Goal: Transaction & Acquisition: Purchase product/service

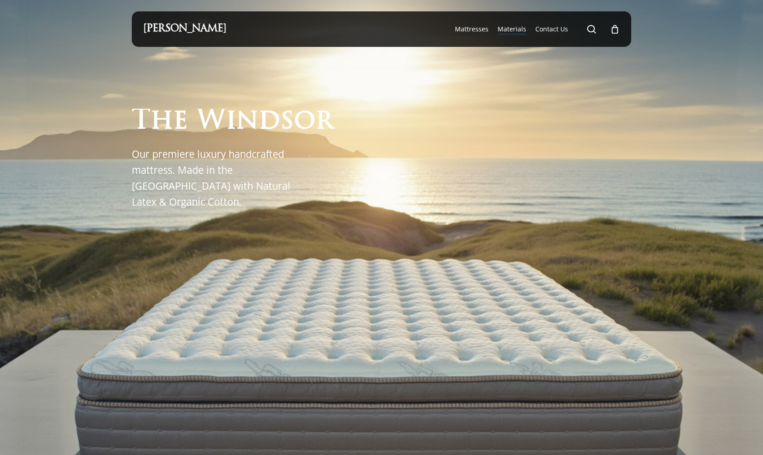
click at [509, 30] on span "Materials" at bounding box center [512, 29] width 29 height 9
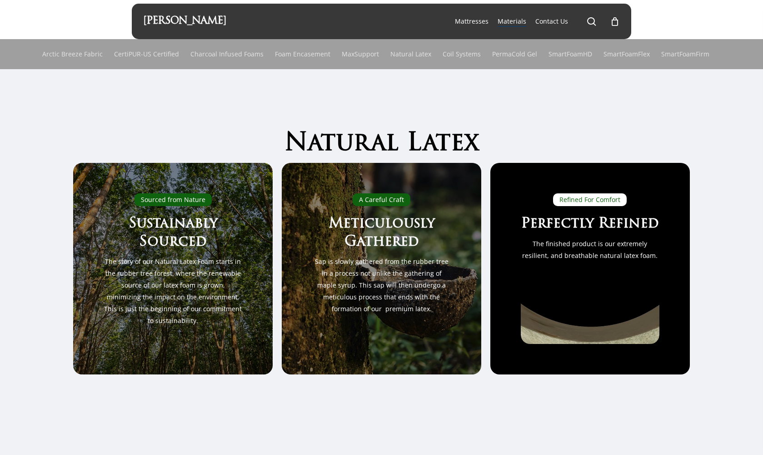
scroll to position [15, 0]
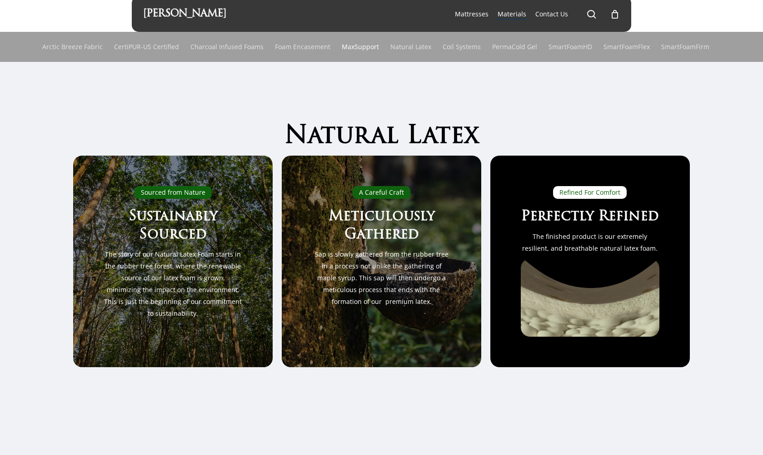
click at [363, 46] on link "MaxSupport" at bounding box center [360, 47] width 37 height 30
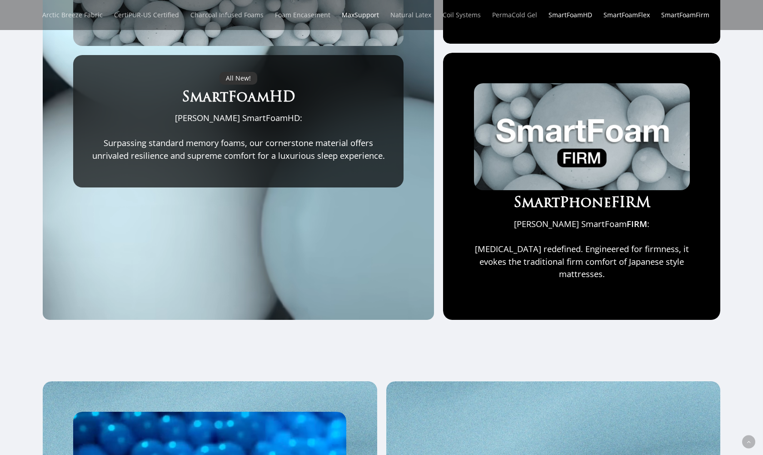
scroll to position [735, 0]
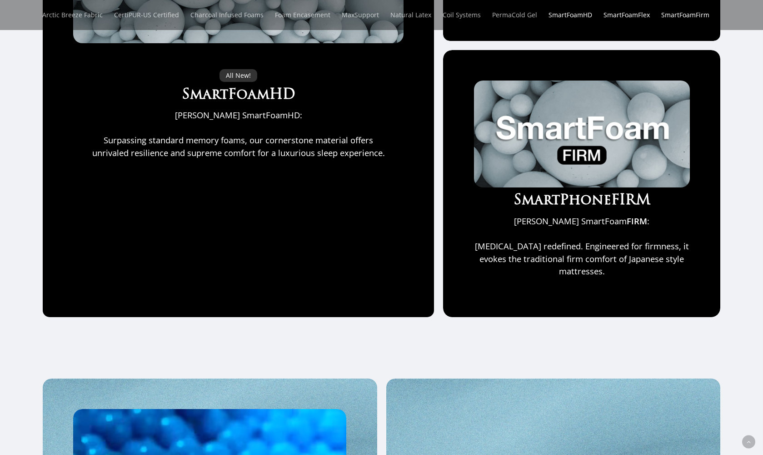
click at [572, 177] on img at bounding box center [582, 133] width 216 height 107
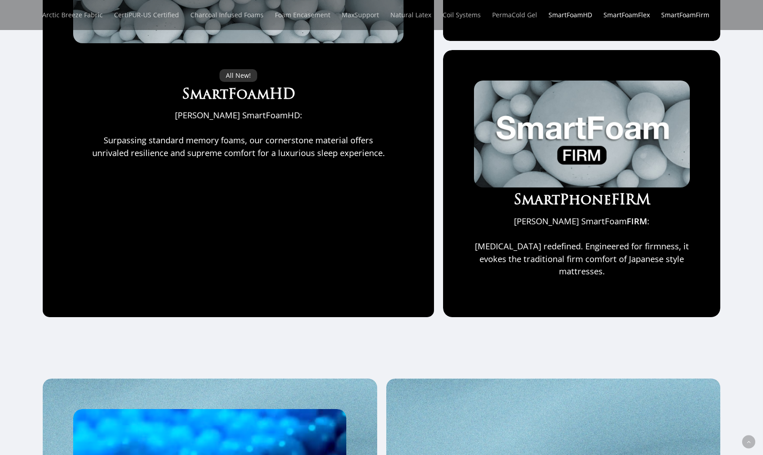
click at [588, 237] on div "SmartPhone FIRM Maxim Mattress SmartFoam FIRM : Memory foam redefined. Engineer…" at bounding box center [582, 183] width 216 height 206
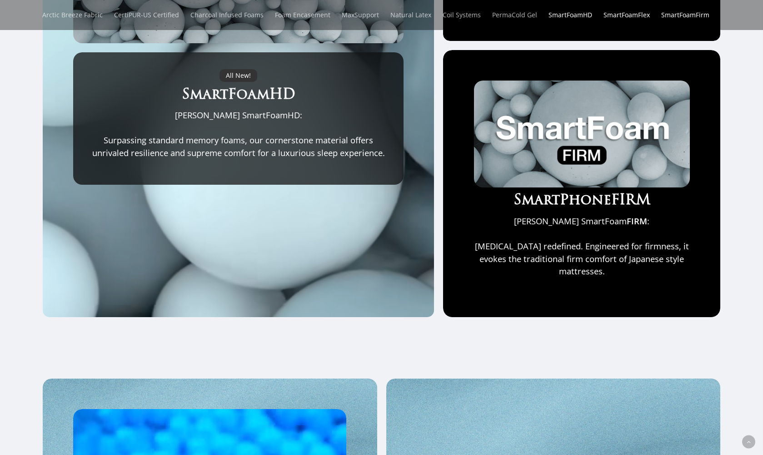
click at [564, 215] on div "SmartPhone FIRM Maxim Mattress SmartFoam FIRM : Memory foam redefined. Engineer…" at bounding box center [582, 183] width 216 height 206
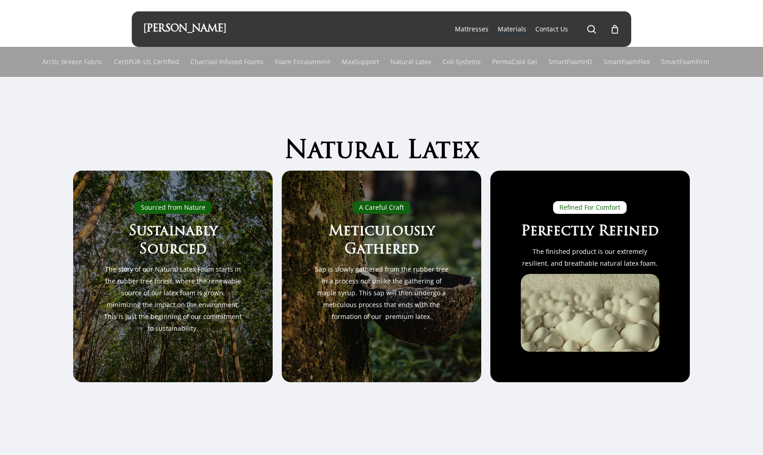
scroll to position [0, 0]
click at [590, 30] on span "Main Menu" at bounding box center [591, 29] width 9 height 9
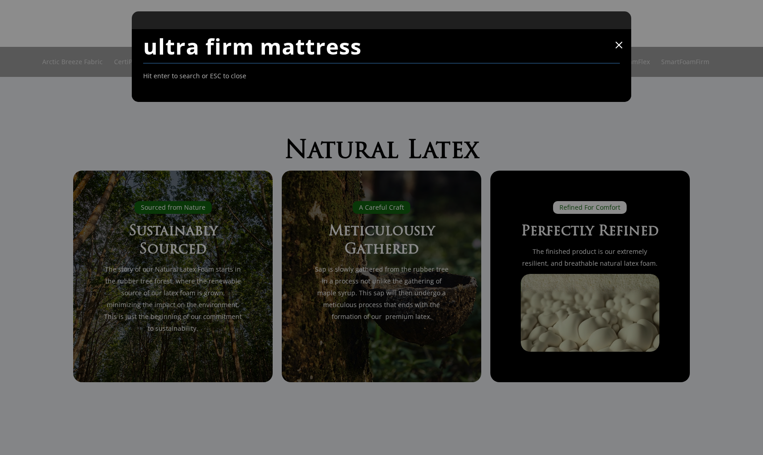
type input "ultra firm mattress"
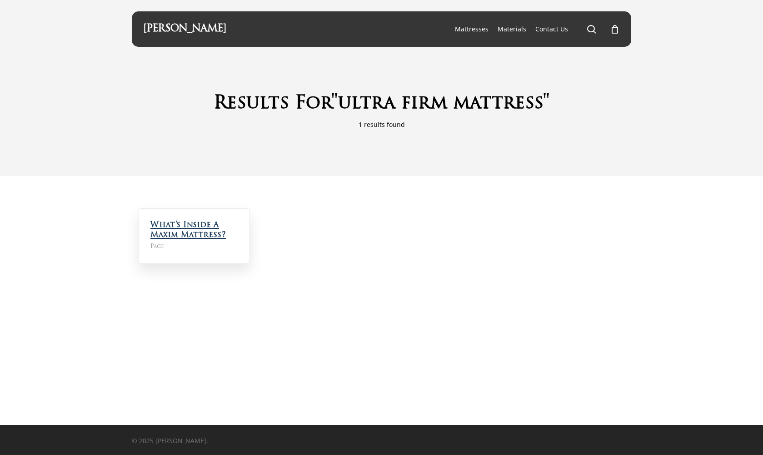
click at [179, 226] on link "What’s Inside A Maxim Mattress?" at bounding box center [187, 230] width 75 height 18
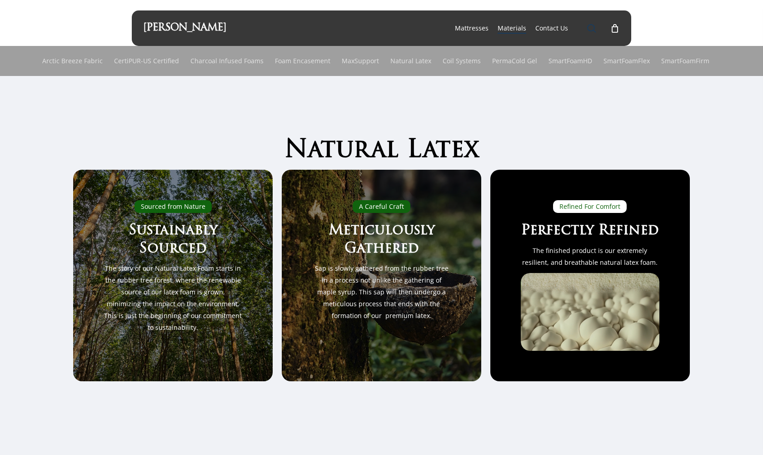
scroll to position [1, 0]
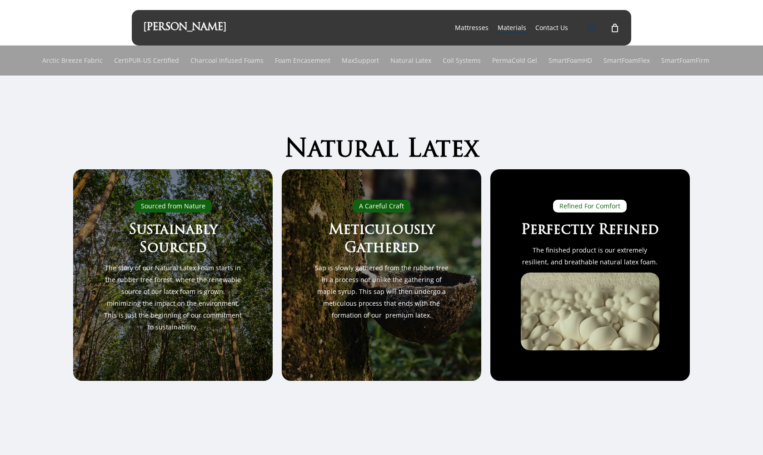
click at [591, 30] on span "Main Menu" at bounding box center [591, 27] width 9 height 9
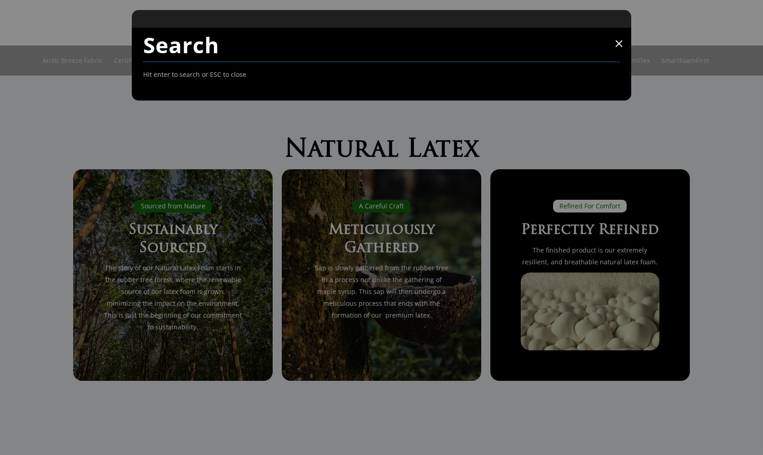
scroll to position [0, 0]
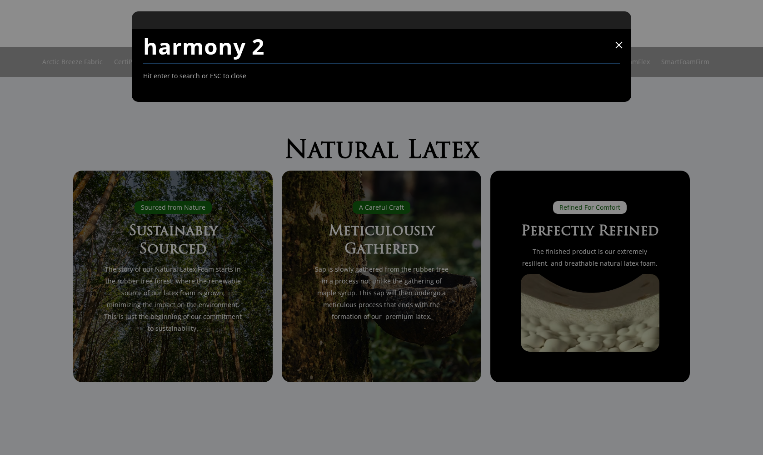
type input "harmony 2"
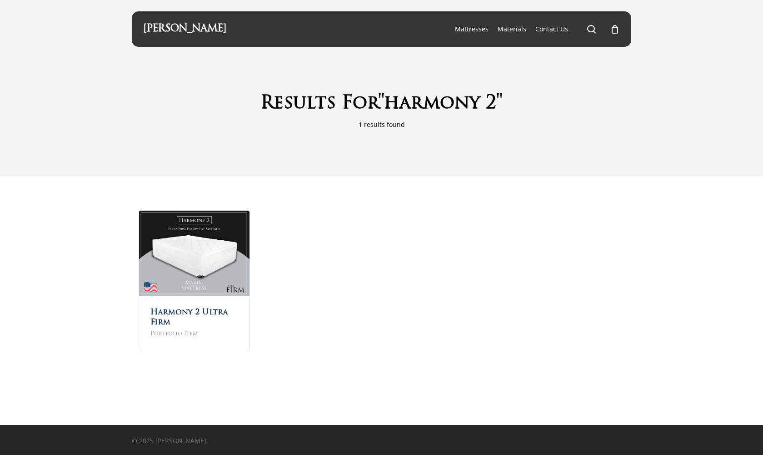
scroll to position [1, 0]
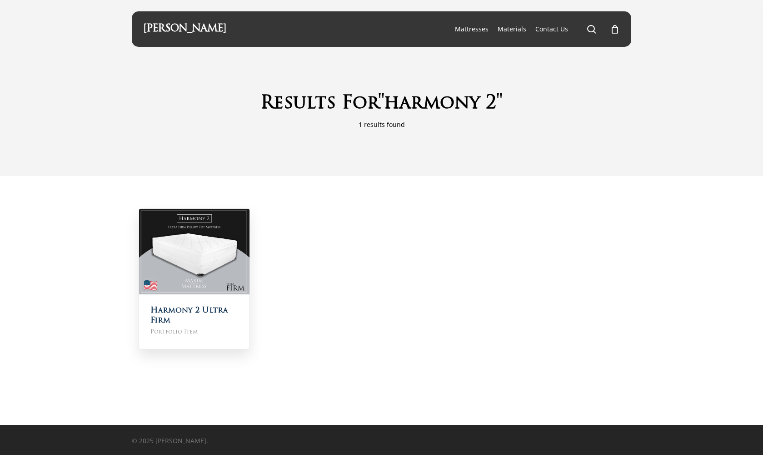
click at [219, 270] on img at bounding box center [194, 251] width 110 height 85
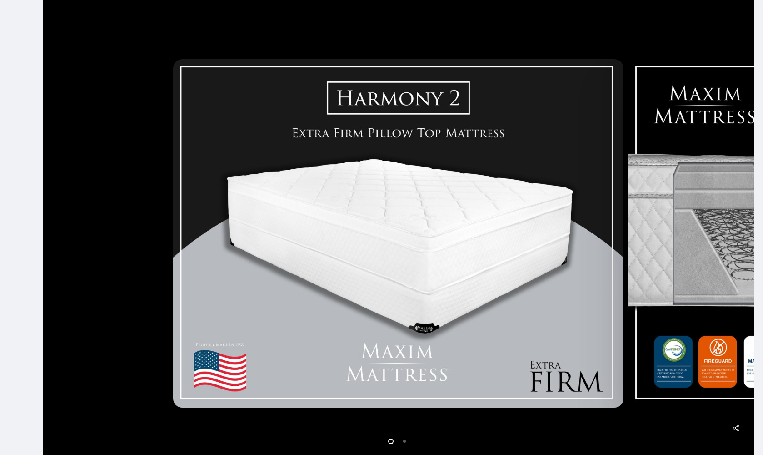
scroll to position [173, 0]
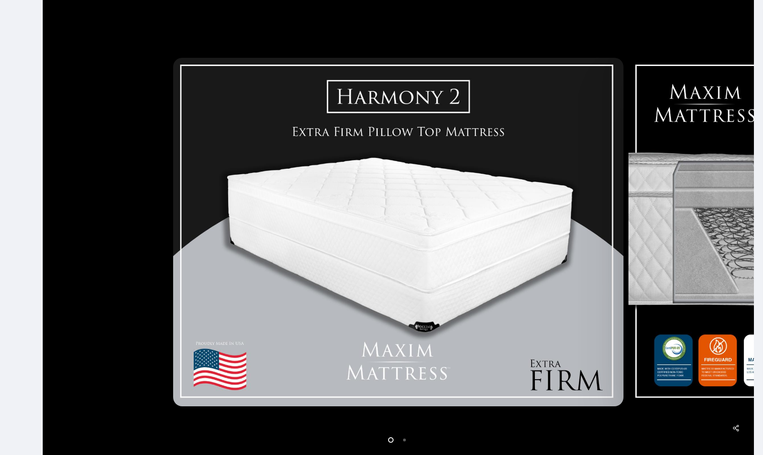
click at [235, 176] on img at bounding box center [398, 232] width 451 height 348
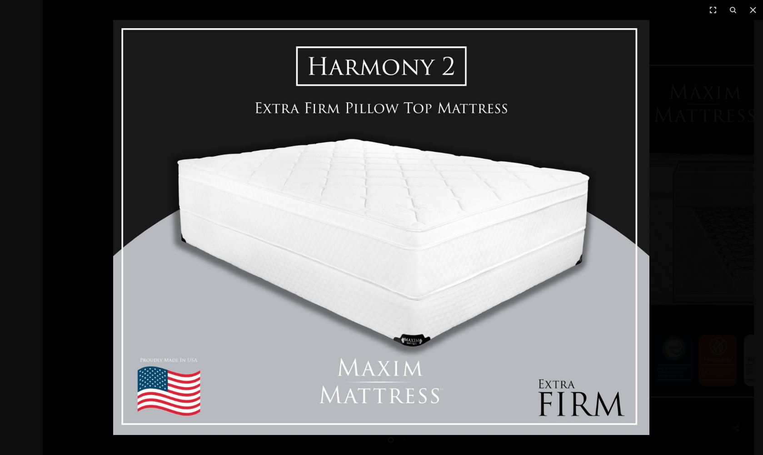
click at [270, 166] on img at bounding box center [381, 227] width 536 height 415
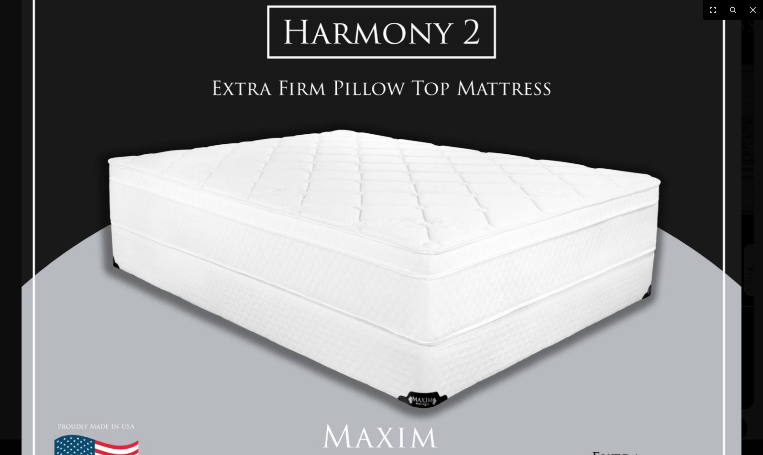
scroll to position [264, 0]
click at [270, 166] on img at bounding box center [382, 248] width 720 height 556
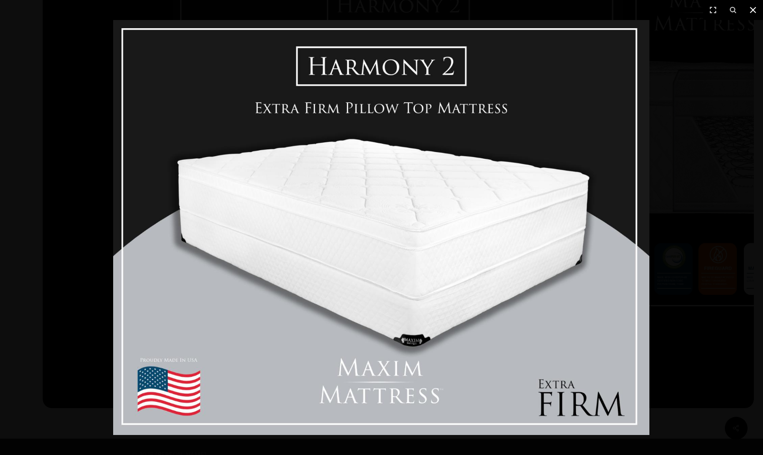
click at [749, 11] on icon at bounding box center [753, 10] width 11 height 11
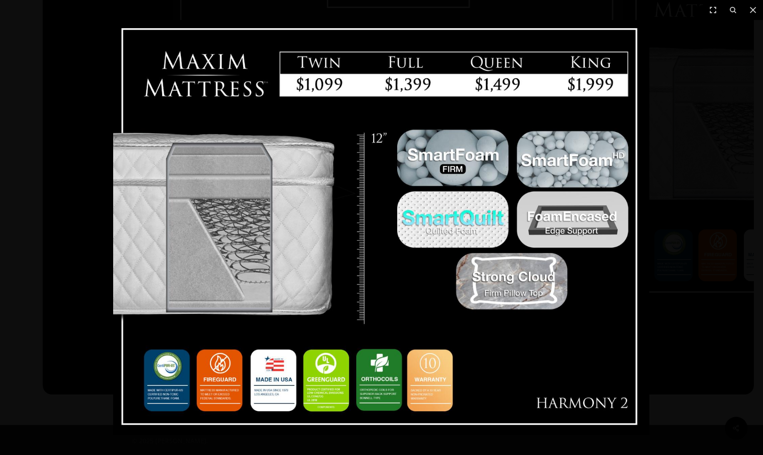
scroll to position [278, 0]
click at [556, 90] on img at bounding box center [381, 227] width 536 height 415
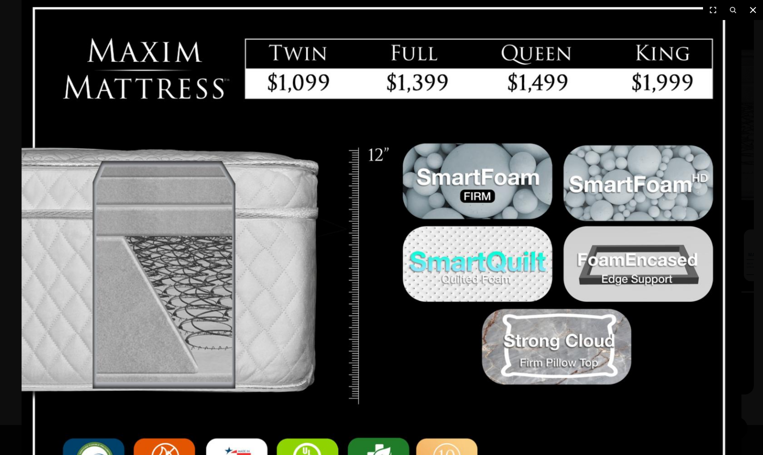
click at [752, 7] on icon at bounding box center [753, 10] width 11 height 11
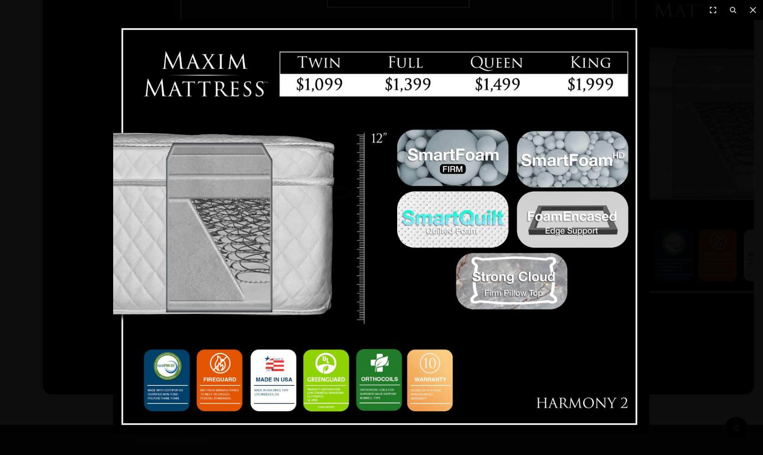
click at [594, 67] on img at bounding box center [381, 227] width 536 height 415
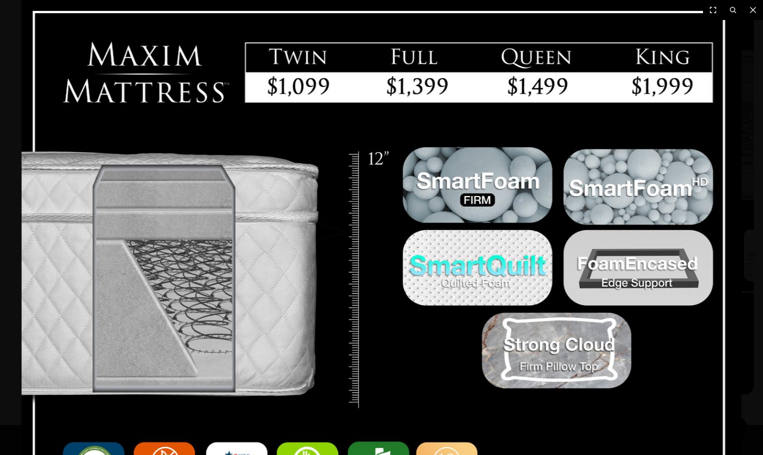
click at [677, 65] on img at bounding box center [382, 278] width 720 height 556
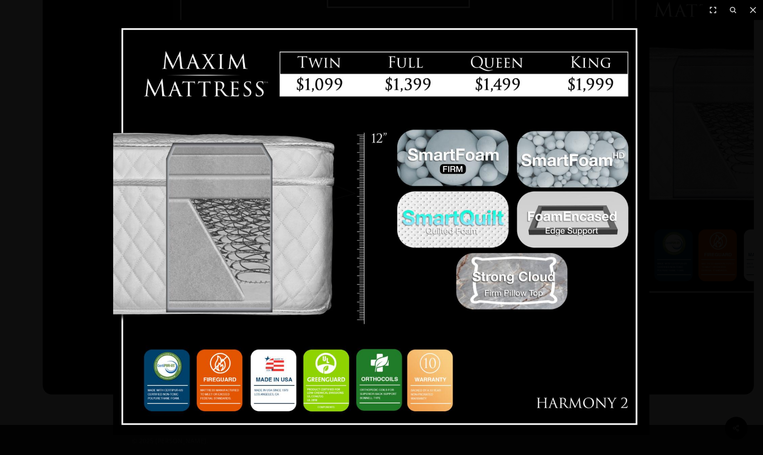
click at [677, 65] on div at bounding box center [381, 227] width 763 height 455
click at [217, 70] on img at bounding box center [381, 227] width 536 height 415
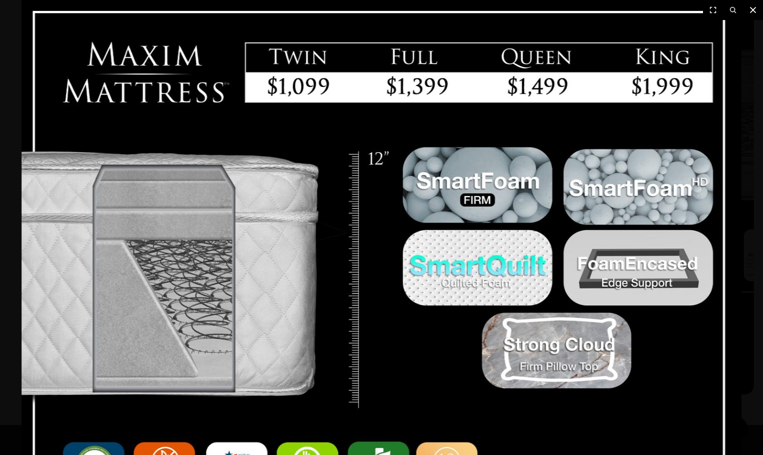
click at [755, 8] on icon at bounding box center [753, 10] width 11 height 11
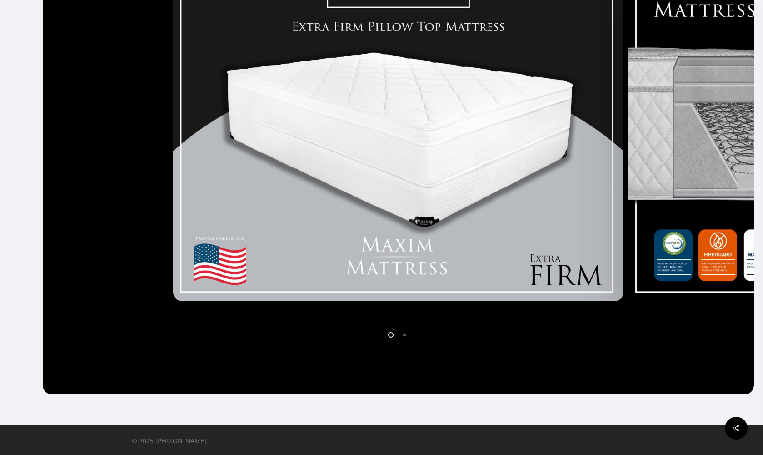
click at [429, 95] on img at bounding box center [398, 127] width 451 height 348
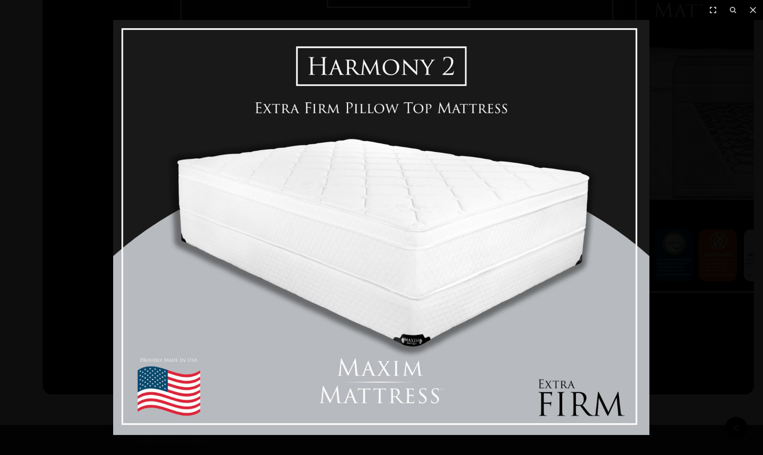
click at [429, 94] on img at bounding box center [381, 227] width 536 height 415
click at [755, 9] on icon at bounding box center [753, 10] width 6 height 6
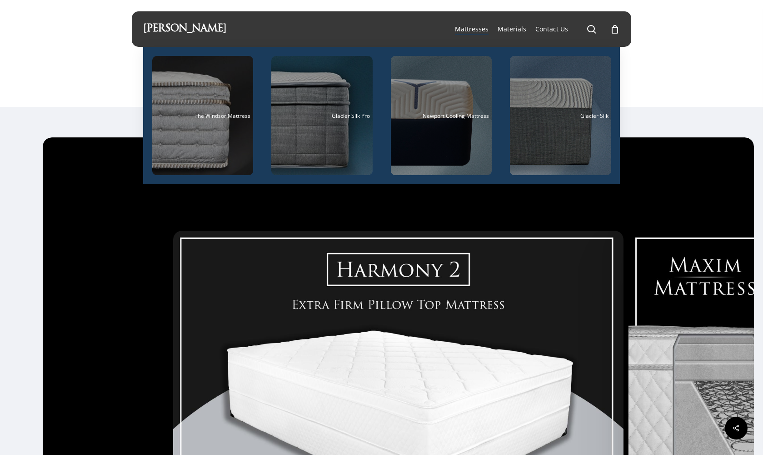
scroll to position [1, 0]
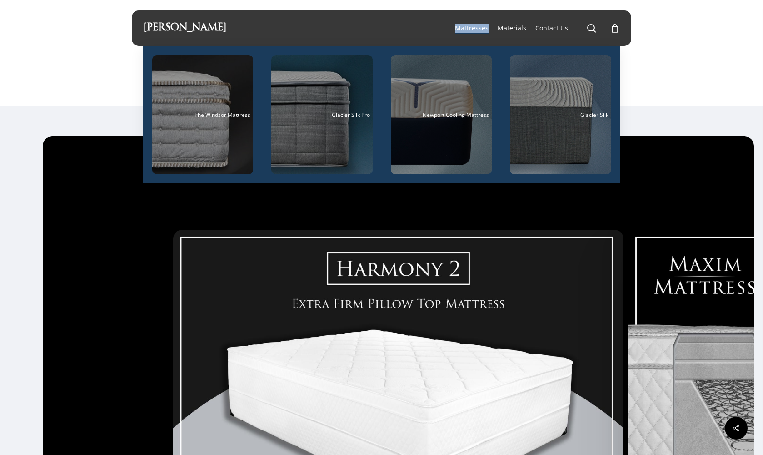
drag, startPoint x: 479, startPoint y: 28, endPoint x: 466, endPoint y: 27, distance: 12.8
click at [466, 27] on span "Mattresses" at bounding box center [472, 28] width 34 height 9
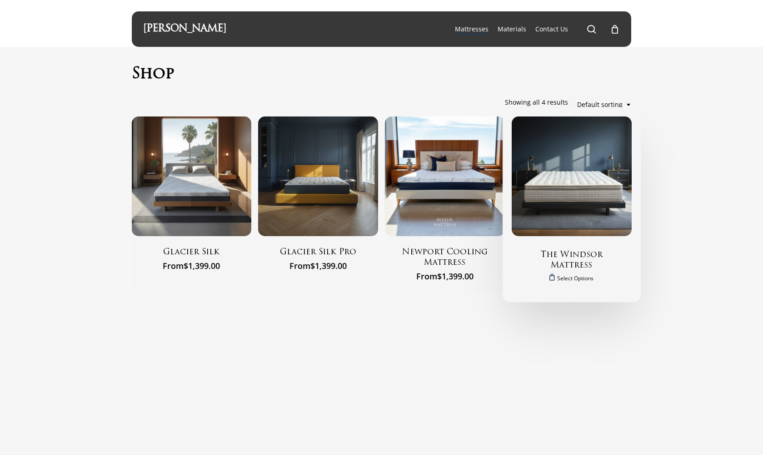
click at [578, 192] on img "The Windsor Mattress" at bounding box center [572, 176] width 120 height 120
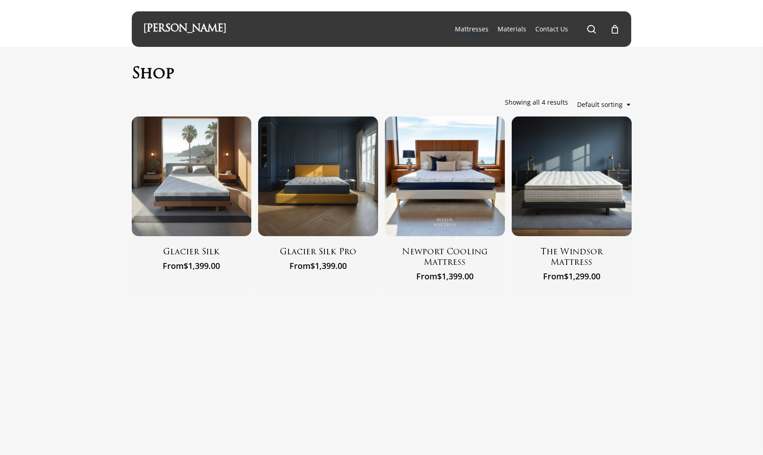
click at [630, 105] on b at bounding box center [629, 105] width 4 height 2
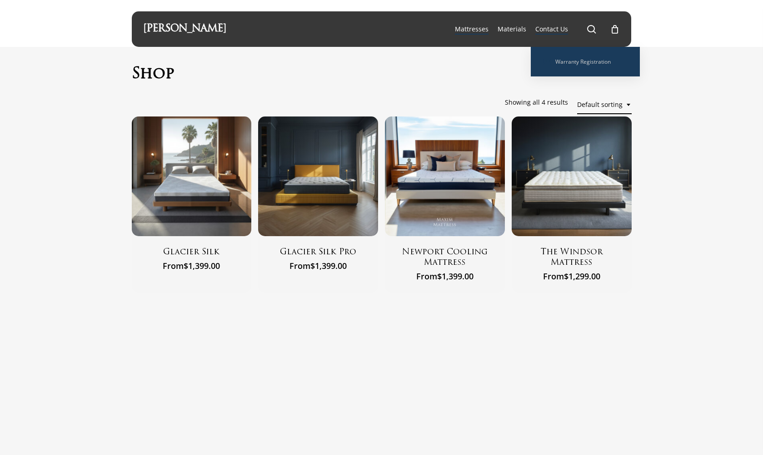
click at [552, 30] on span "Contact Us" at bounding box center [552, 29] width 33 height 9
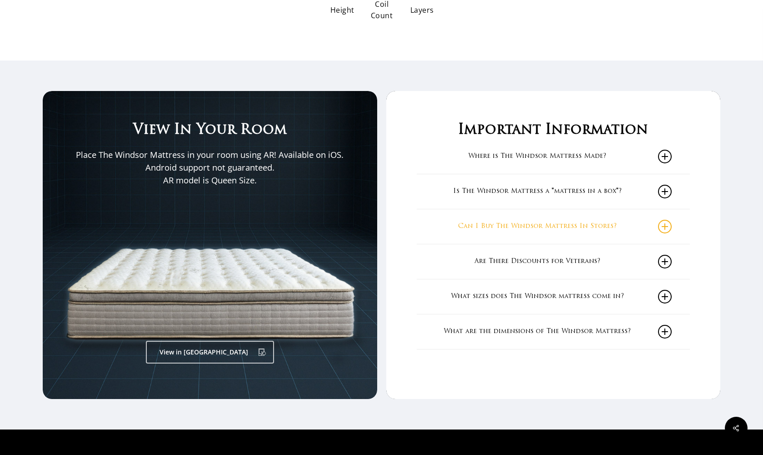
click at [665, 220] on icon at bounding box center [665, 227] width 14 height 14
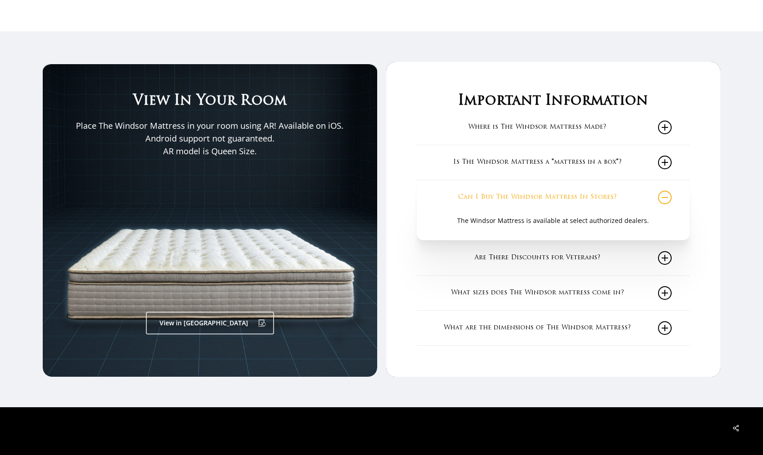
scroll to position [1460, 0]
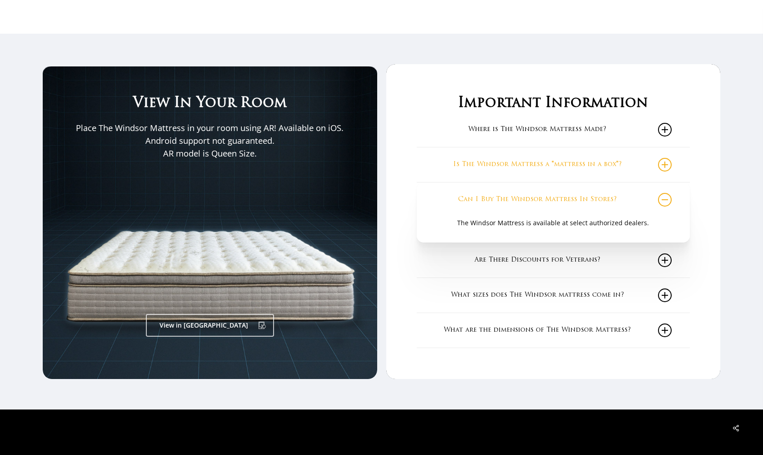
click at [665, 158] on icon at bounding box center [665, 165] width 14 height 14
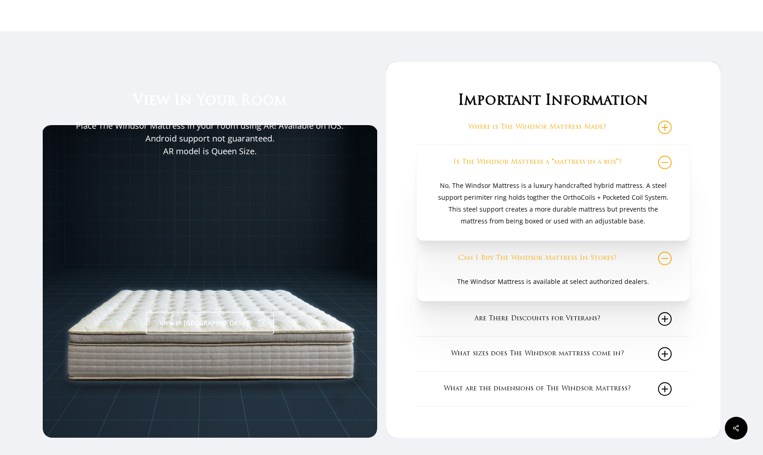
click at [665, 120] on icon at bounding box center [665, 127] width 14 height 14
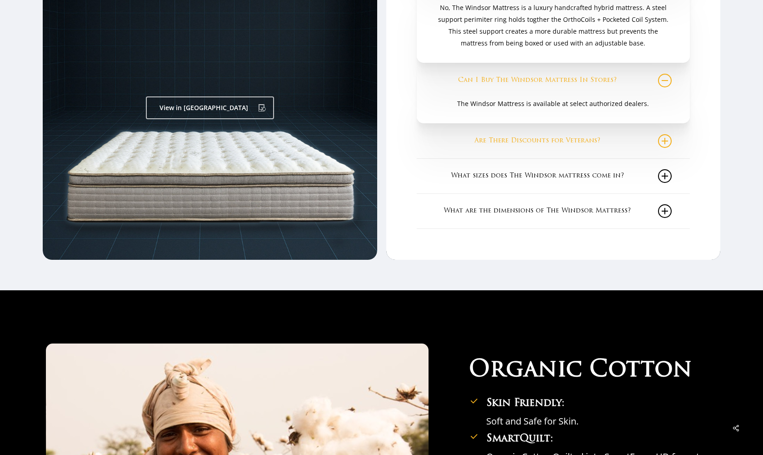
scroll to position [1685, 0]
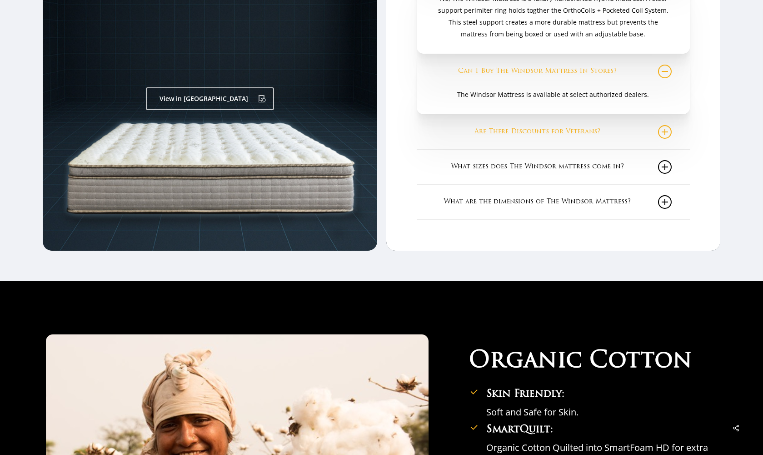
click at [665, 125] on icon at bounding box center [665, 132] width 14 height 14
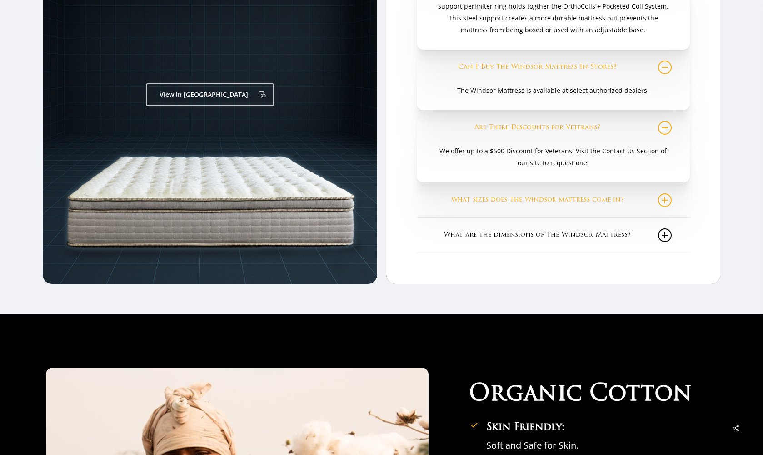
scroll to position [1691, 0]
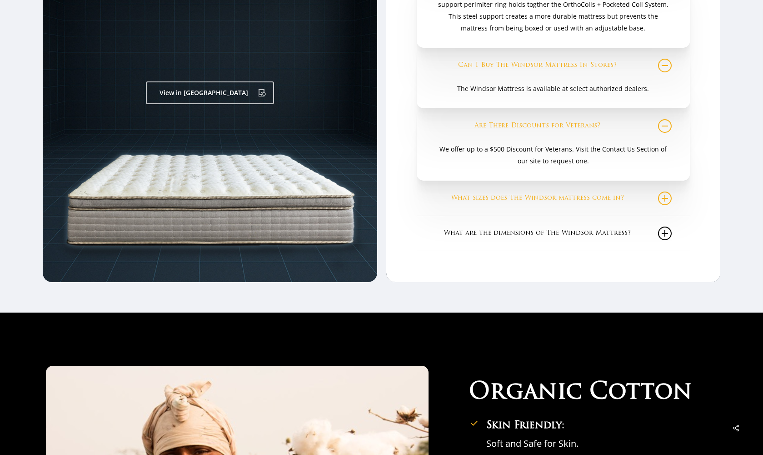
click at [666, 192] on icon at bounding box center [665, 198] width 14 height 14
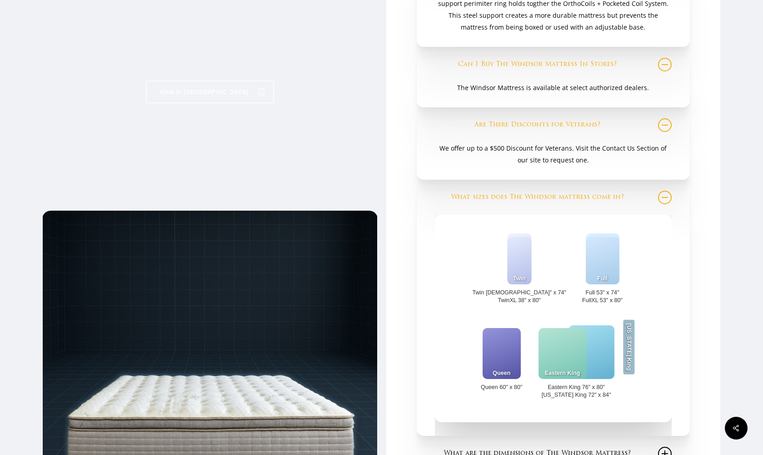
scroll to position [1693, 0]
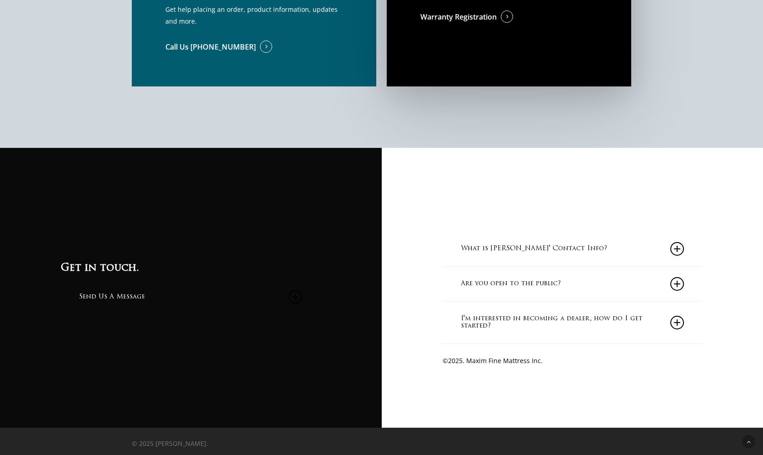
scroll to position [887, 0]
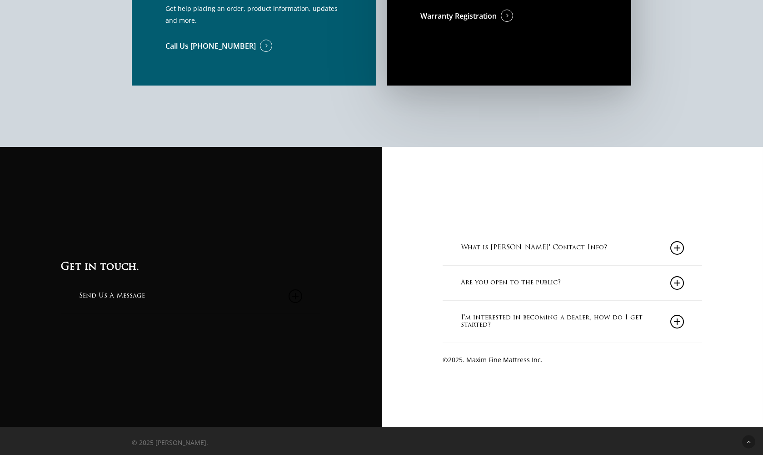
click at [673, 280] on icon at bounding box center [678, 283] width 14 height 14
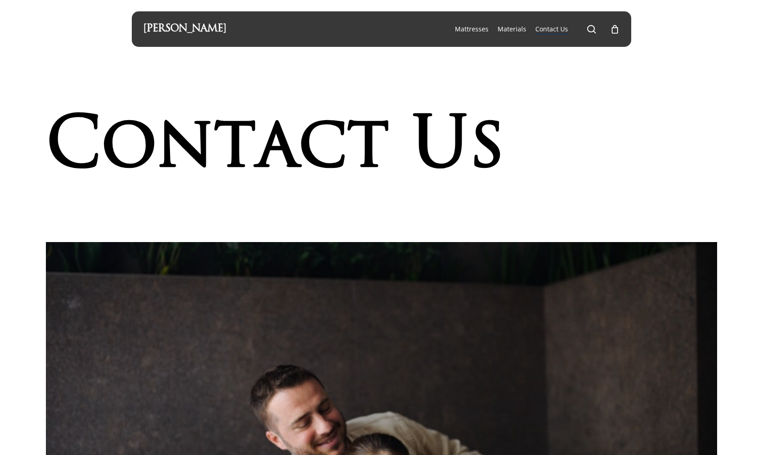
scroll to position [0, 0]
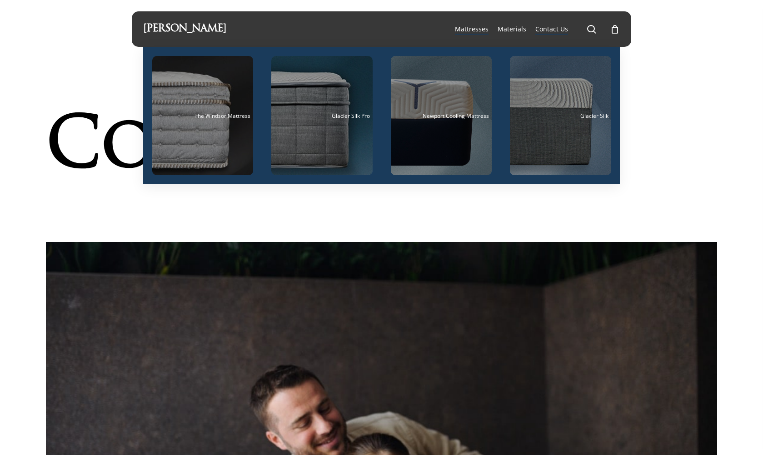
click at [467, 29] on span "Mattresses" at bounding box center [472, 29] width 34 height 9
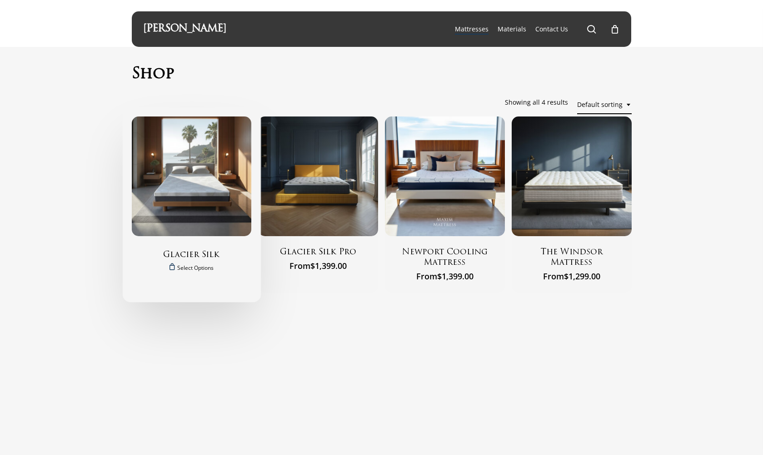
click at [217, 136] on img "Glacier Silk" at bounding box center [192, 176] width 120 height 120
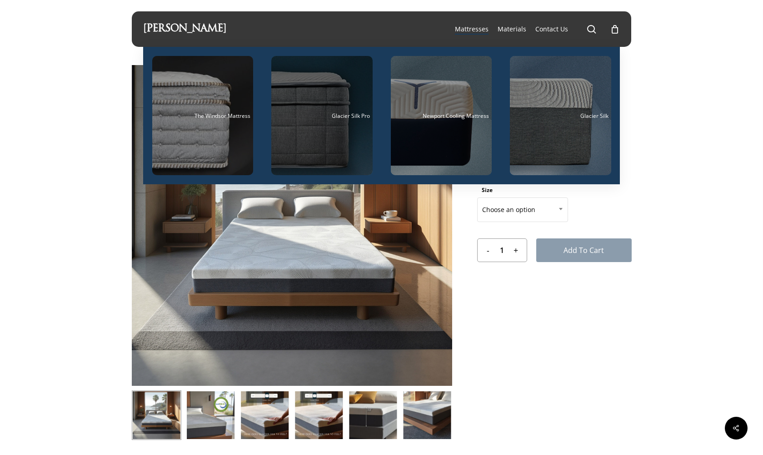
click at [334, 111] on div "Main Menu" at bounding box center [321, 115] width 101 height 119
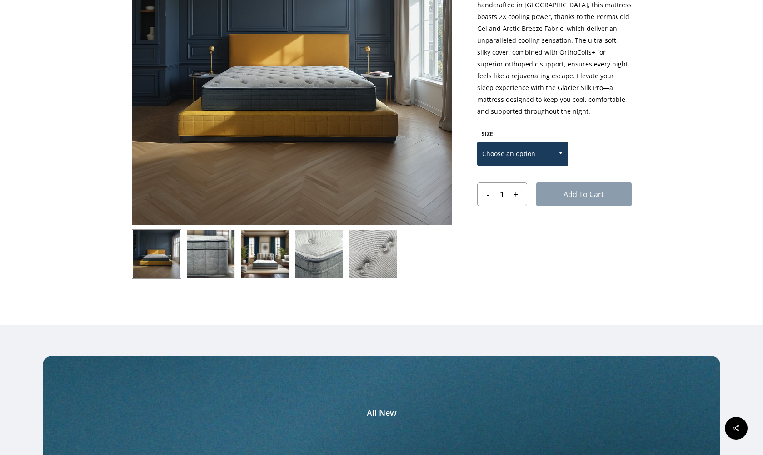
scroll to position [163, 0]
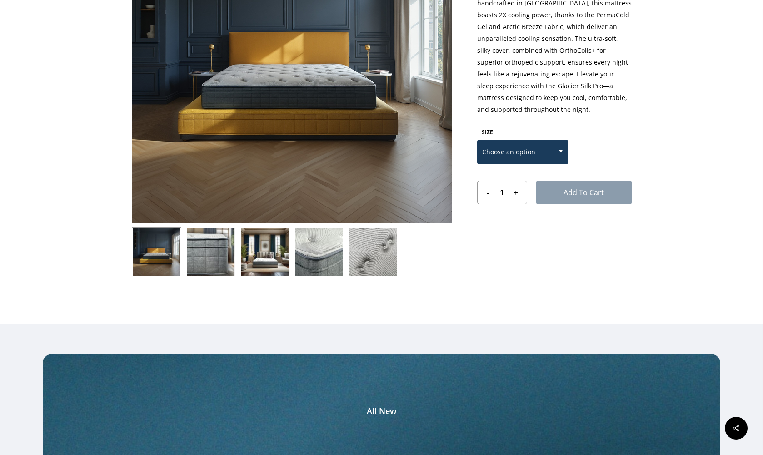
click at [561, 149] on span at bounding box center [561, 151] width 14 height 23
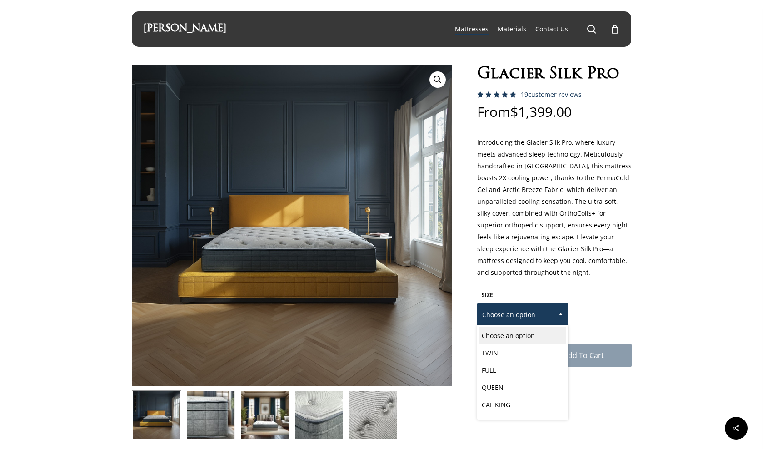
scroll to position [0, 0]
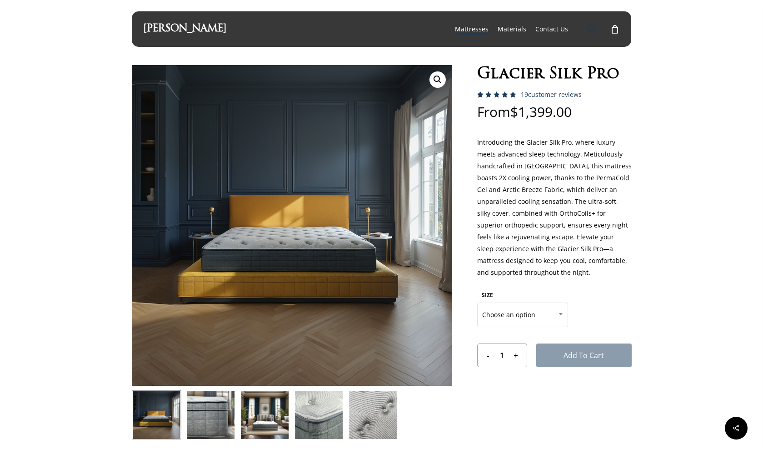
click at [591, 29] on span "Main Menu" at bounding box center [591, 29] width 9 height 9
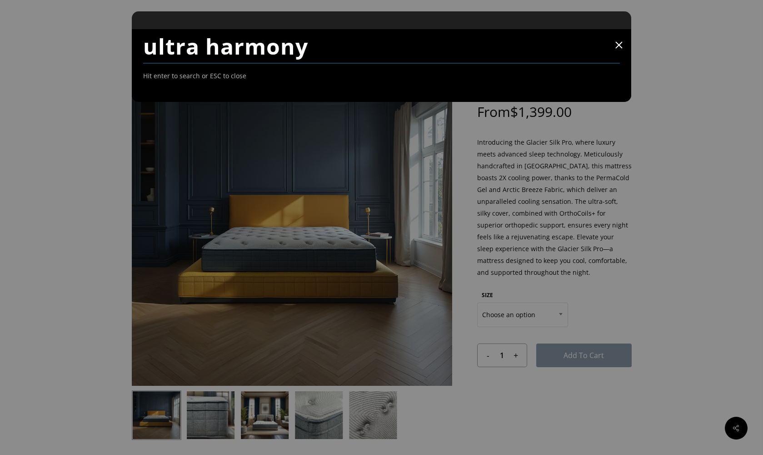
type input "ultra harmony"
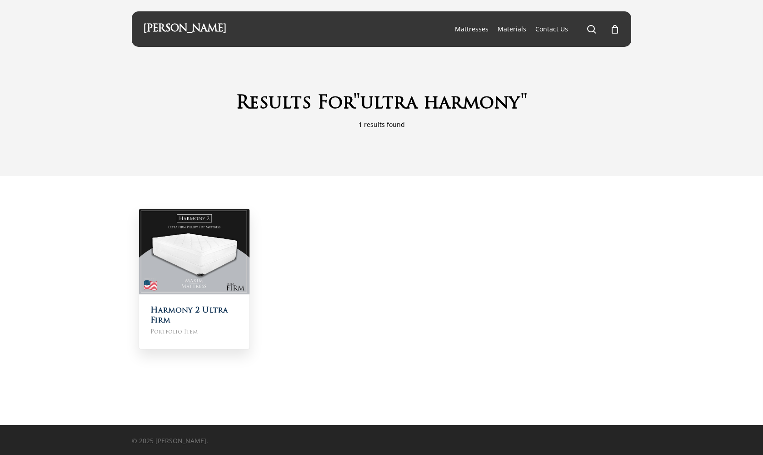
click at [215, 228] on img at bounding box center [194, 251] width 110 height 85
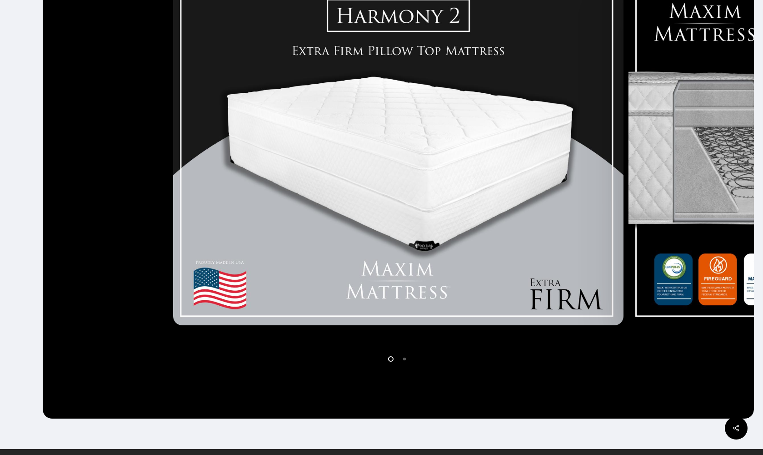
scroll to position [254, 0]
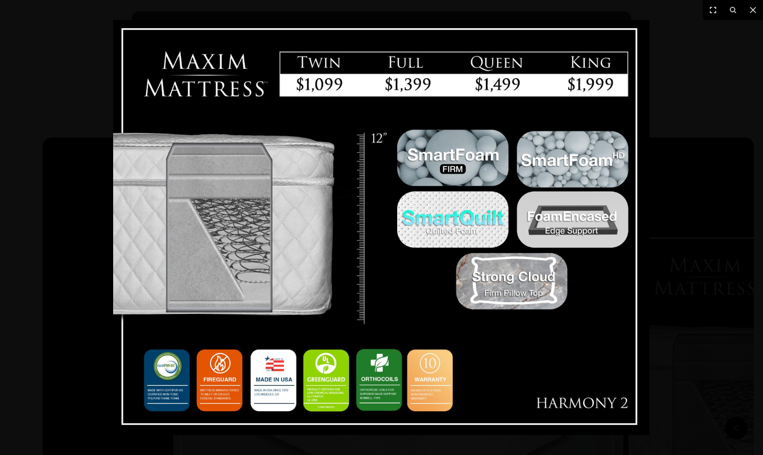
scroll to position [0, 0]
click at [750, 8] on icon at bounding box center [753, 10] width 11 height 11
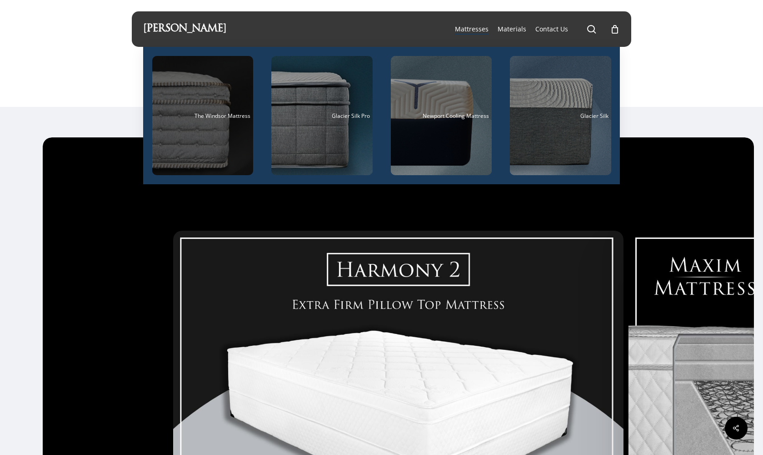
click at [218, 99] on div "Main Menu" at bounding box center [202, 115] width 101 height 119
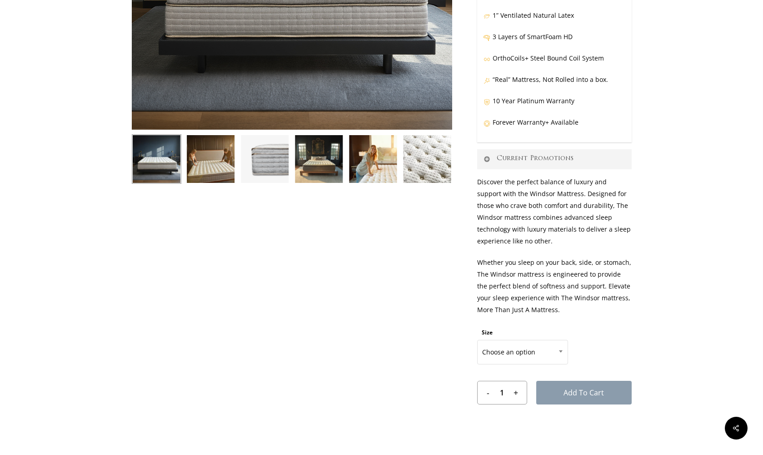
scroll to position [266, 0]
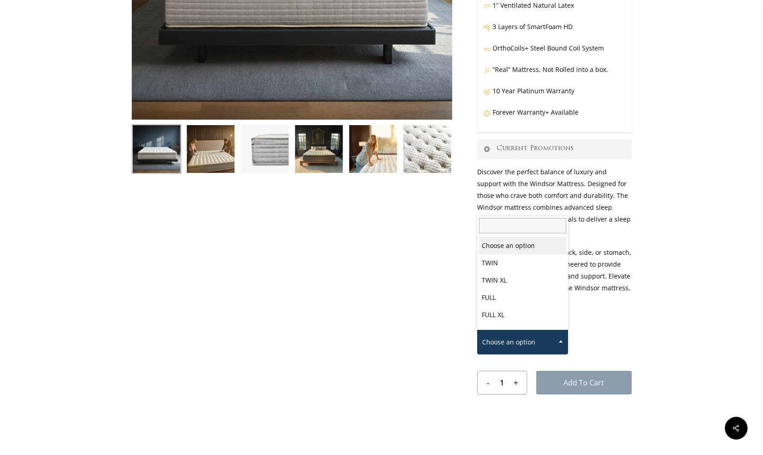
click at [559, 341] on b at bounding box center [561, 341] width 4 height 2
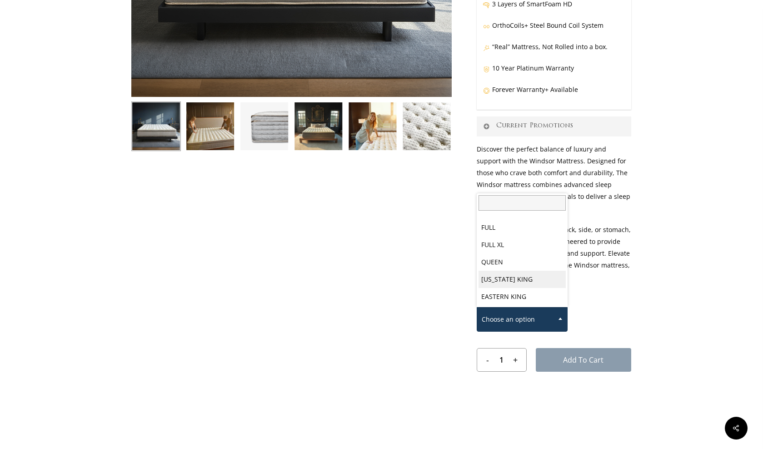
scroll to position [289, 0]
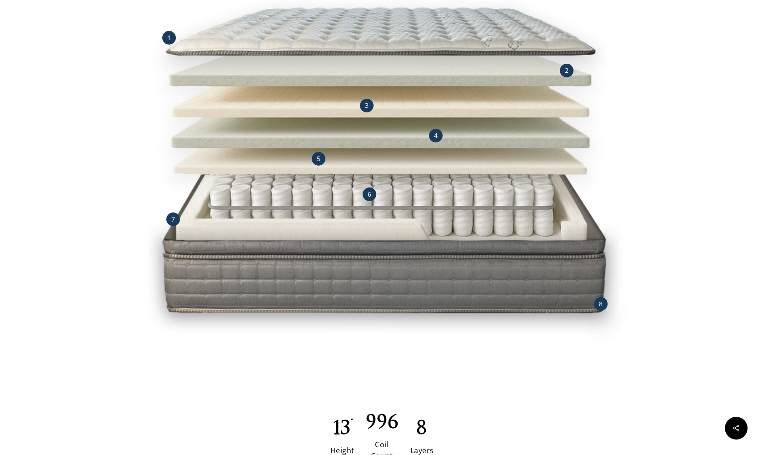
scroll to position [1062, 0]
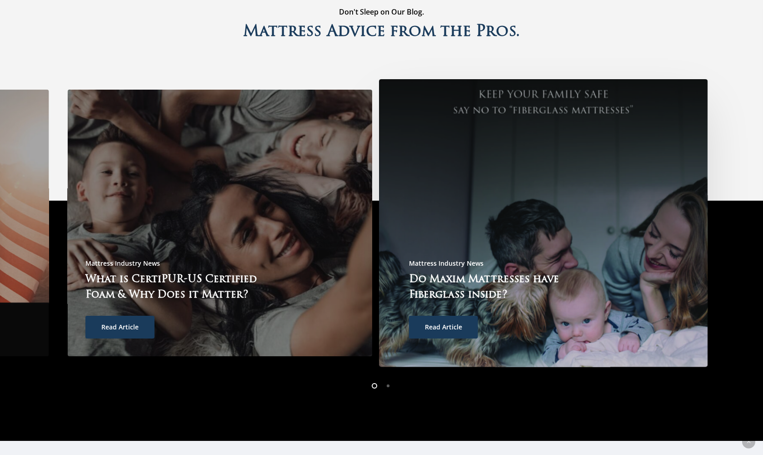
scroll to position [2628, 0]
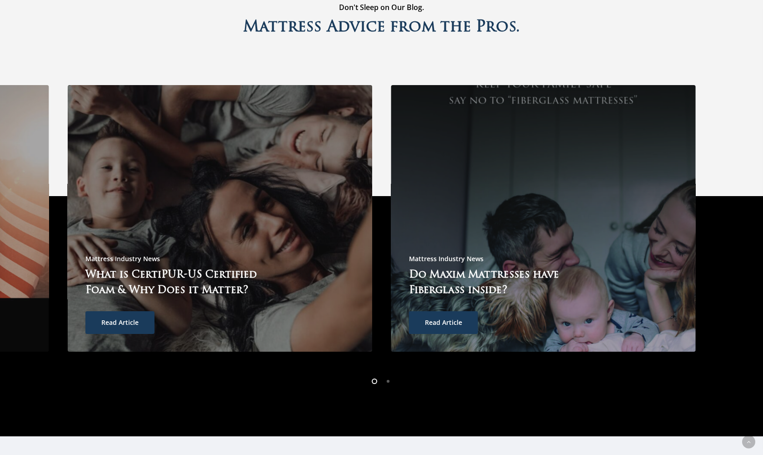
click at [387, 374] on li "Page dot 2" at bounding box center [389, 381] width 14 height 14
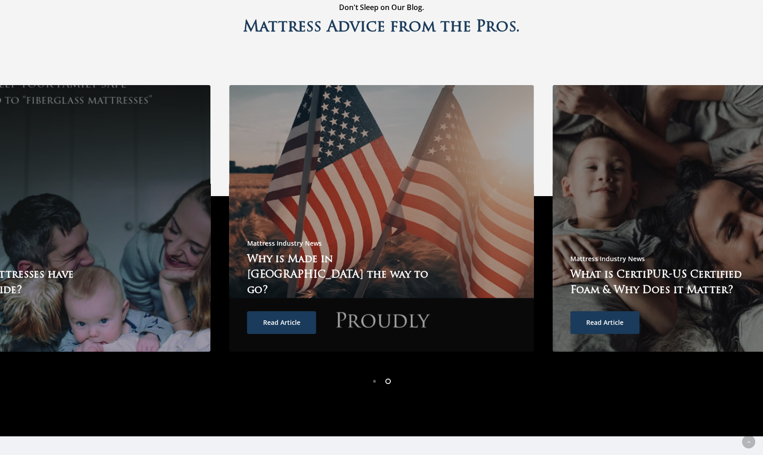
click at [387, 374] on li "Page dot 2" at bounding box center [389, 381] width 14 height 14
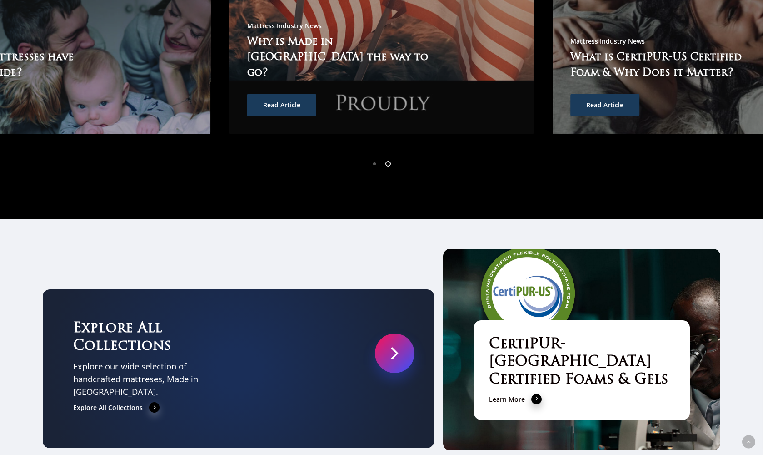
scroll to position [2844, 0]
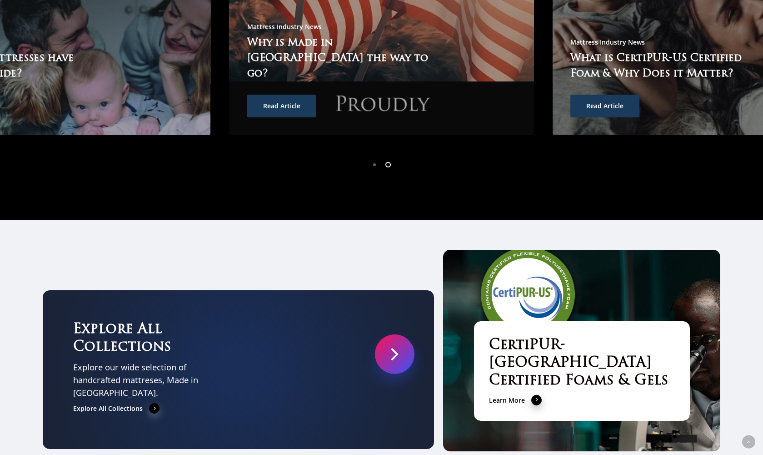
click at [392, 334] on link at bounding box center [395, 354] width 40 height 40
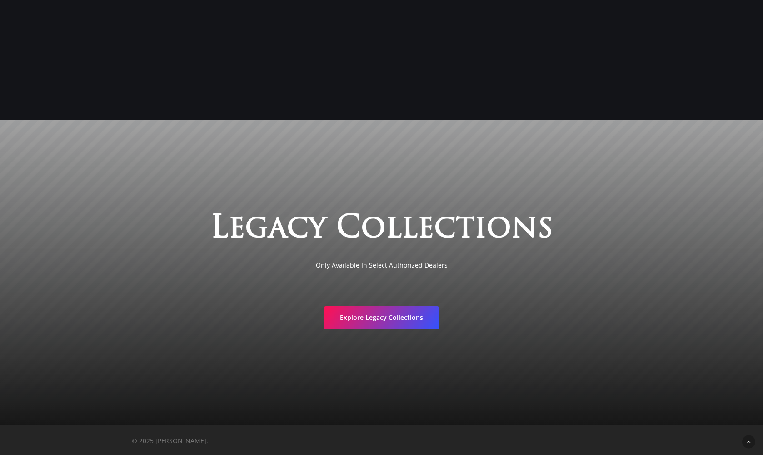
scroll to position [1614, 0]
click at [372, 321] on link "Explore Legacy Collections" at bounding box center [381, 316] width 115 height 23
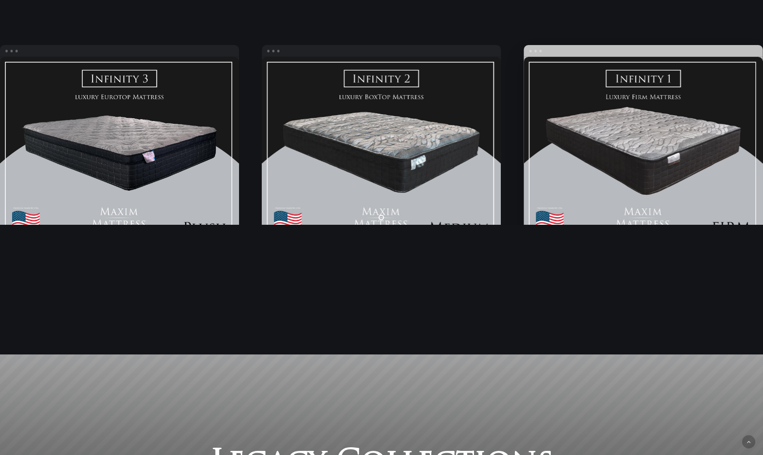
scroll to position [1383, 0]
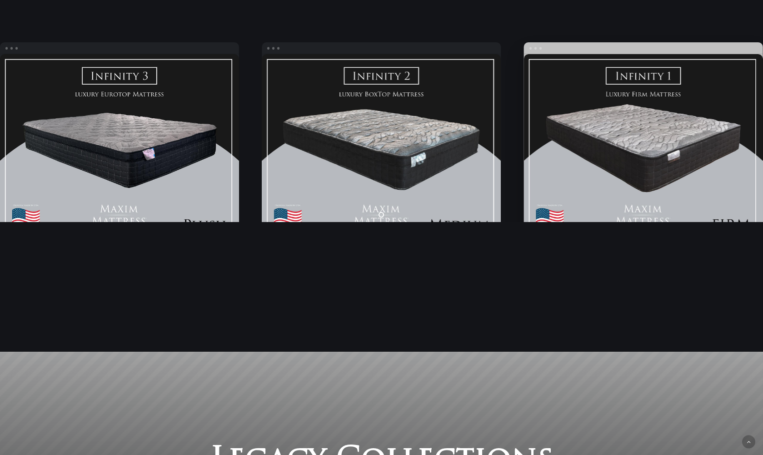
click at [626, 139] on link "Infinity FIRM" at bounding box center [643, 146] width 239 height 185
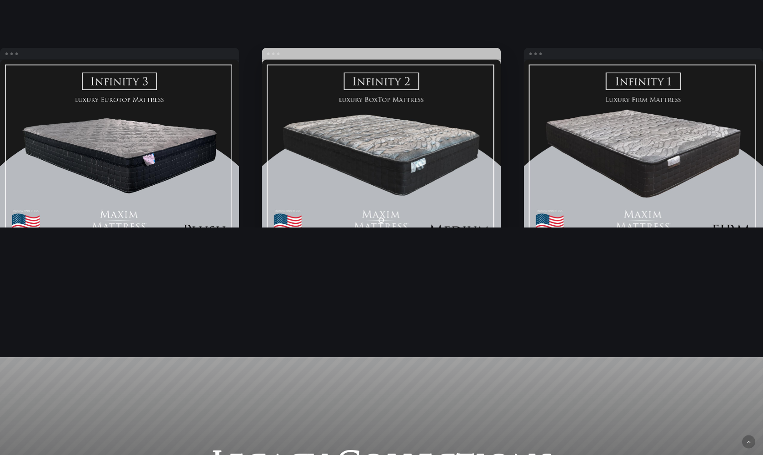
scroll to position [1377, 0]
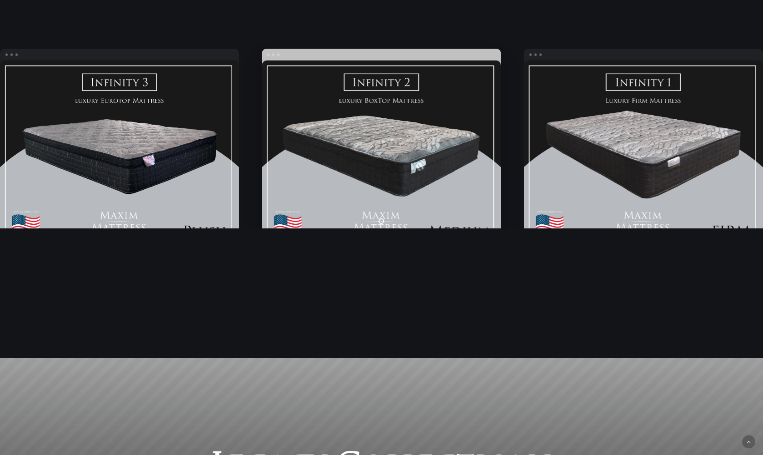
click at [436, 199] on link "Infinity Medium" at bounding box center [381, 152] width 239 height 185
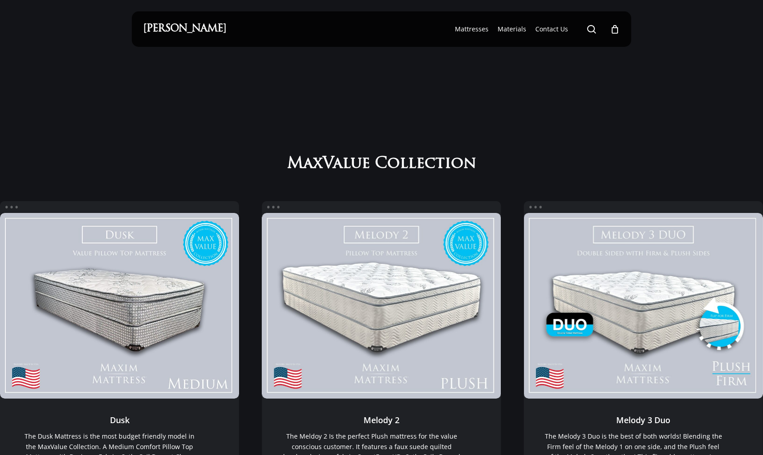
scroll to position [0, 0]
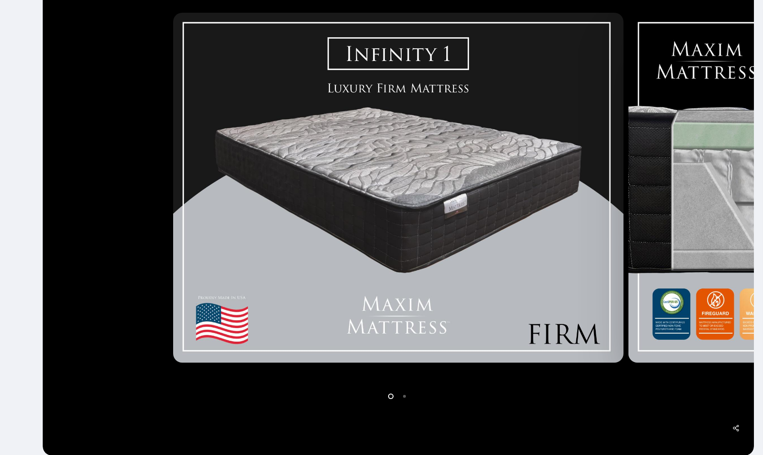
scroll to position [218, 0]
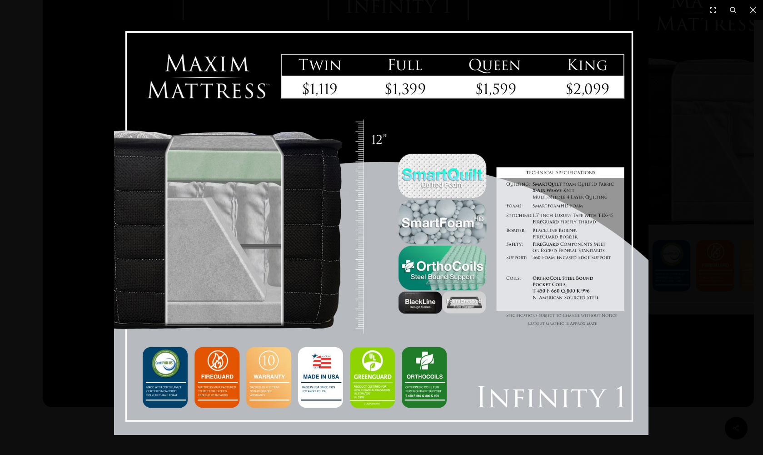
scroll to position [268, 0]
click at [290, 254] on img at bounding box center [381, 227] width 535 height 415
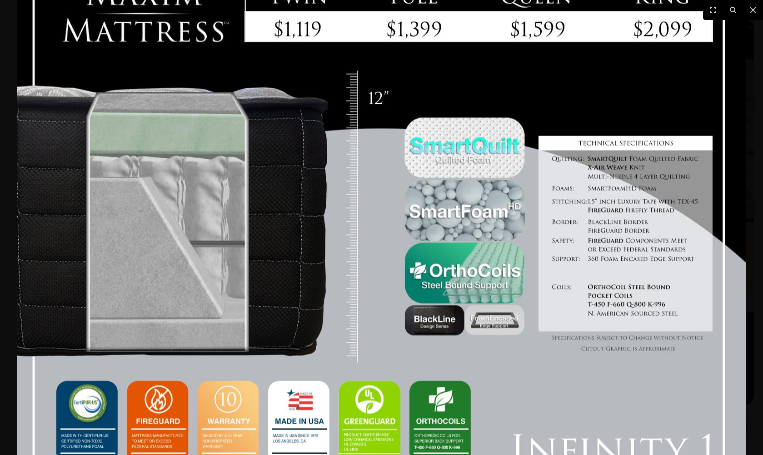
click at [290, 254] on img at bounding box center [381, 217] width 729 height 565
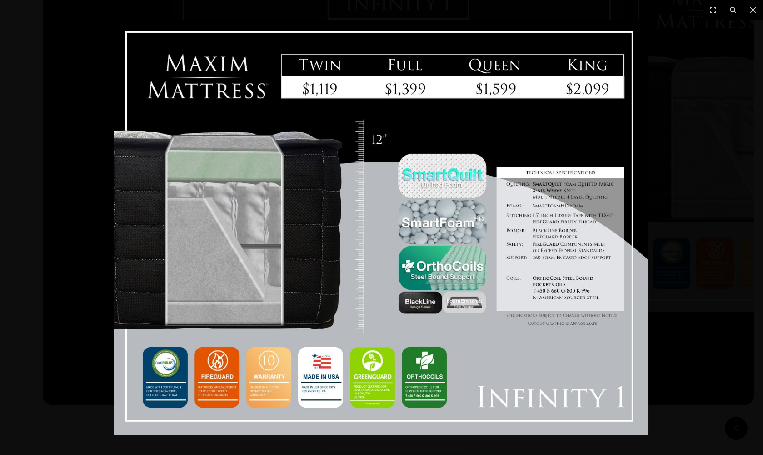
click at [290, 254] on img at bounding box center [381, 227] width 535 height 415
click at [75, 240] on div at bounding box center [381, 227] width 763 height 455
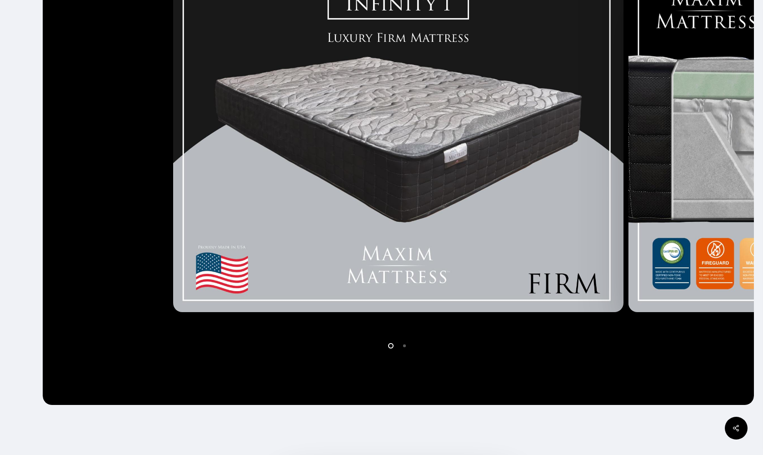
click at [411, 138] on img at bounding box center [398, 137] width 451 height 350
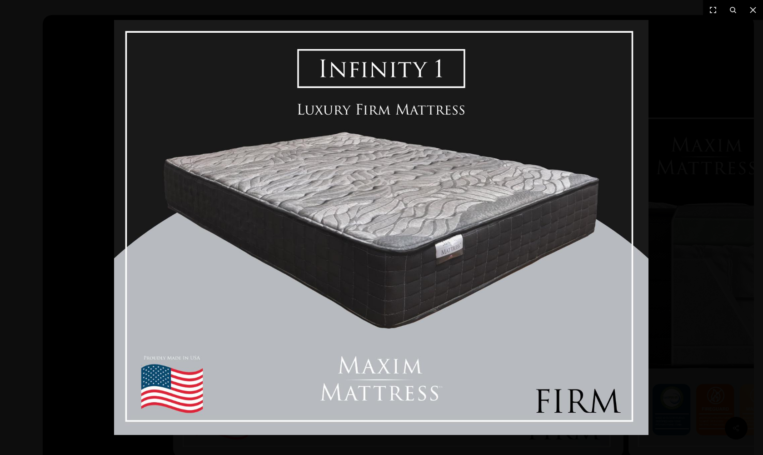
scroll to position [124, 0]
click at [672, 206] on div at bounding box center [381, 227] width 763 height 455
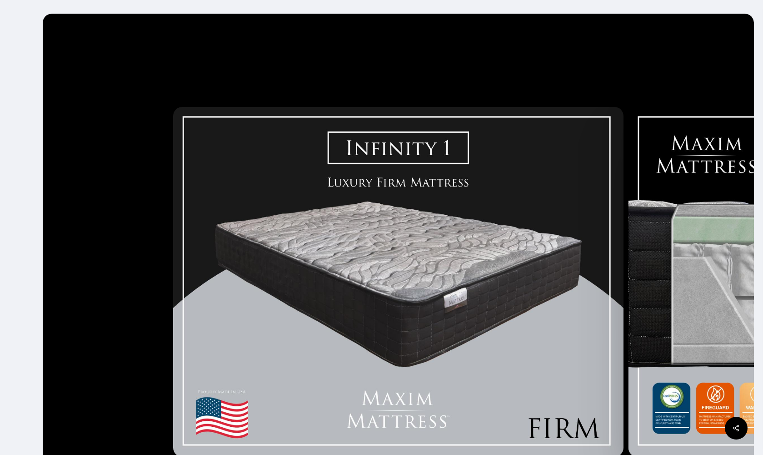
click at [402, 220] on img at bounding box center [398, 282] width 451 height 350
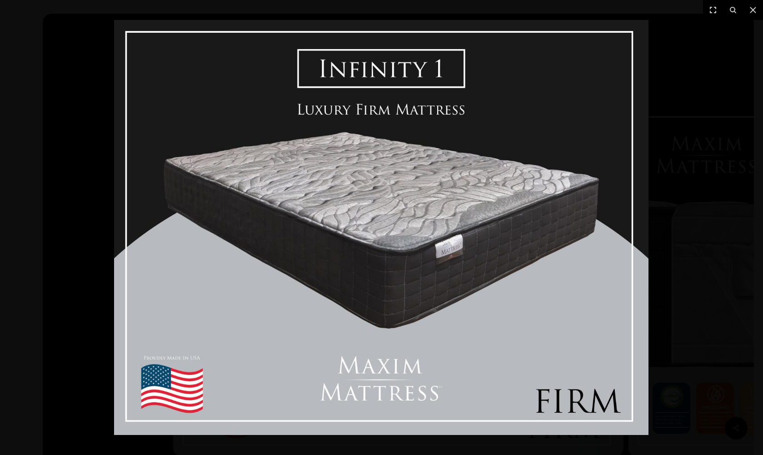
click at [402, 220] on img at bounding box center [381, 227] width 535 height 415
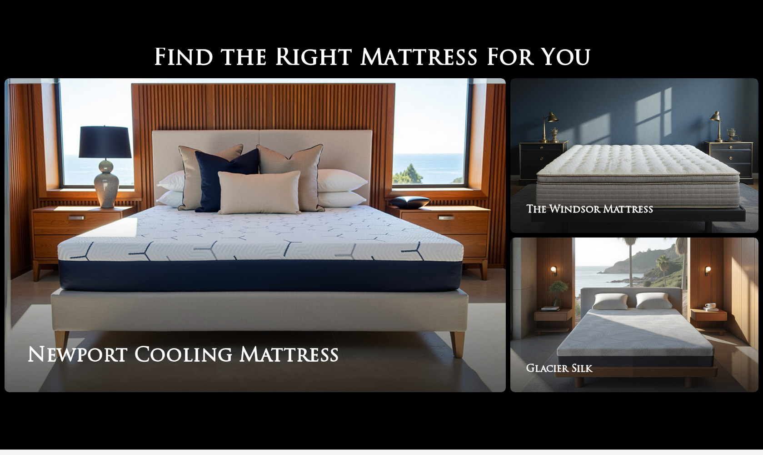
scroll to position [1504, 0]
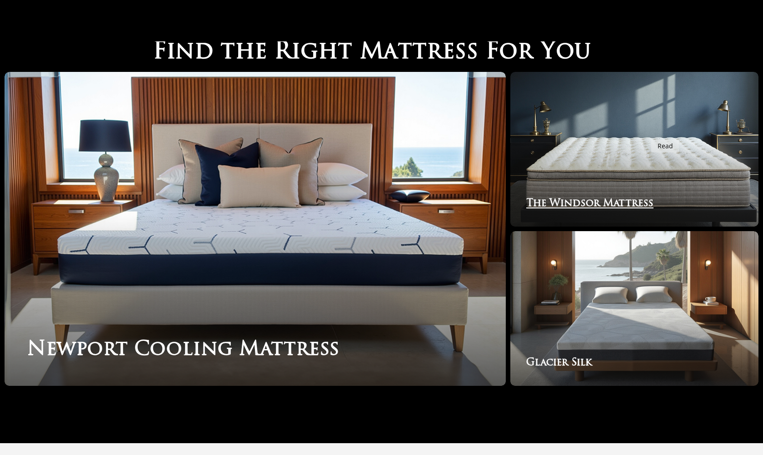
click at [646, 132] on link "The Windsor Mattress" at bounding box center [635, 149] width 248 height 155
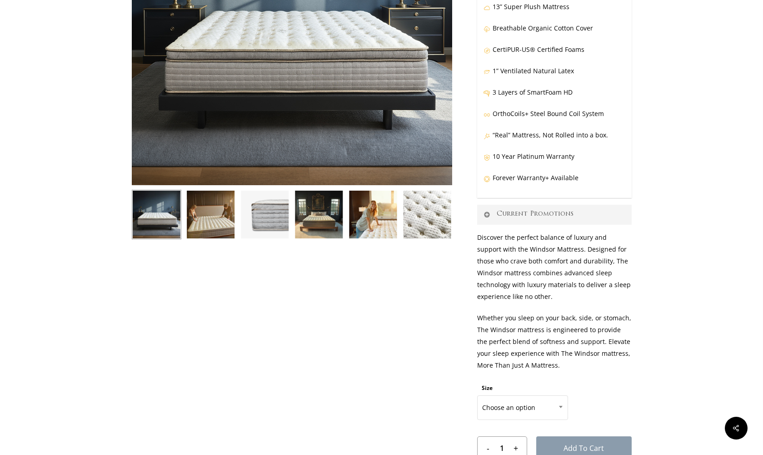
scroll to position [204, 0]
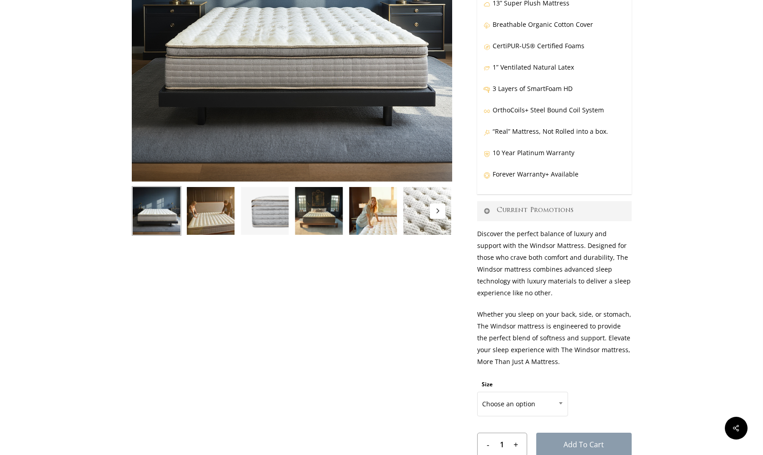
click at [223, 213] on img at bounding box center [211, 211] width 50 height 50
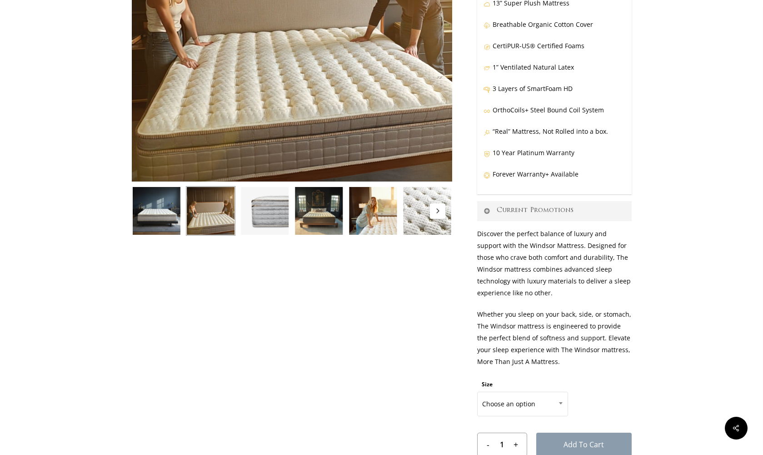
click at [259, 212] on img at bounding box center [265, 211] width 50 height 50
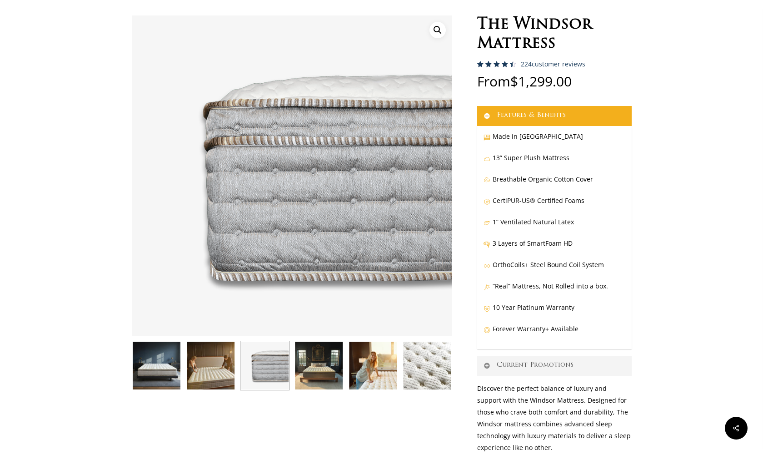
scroll to position [49, 0]
click at [325, 362] on img at bounding box center [319, 366] width 50 height 50
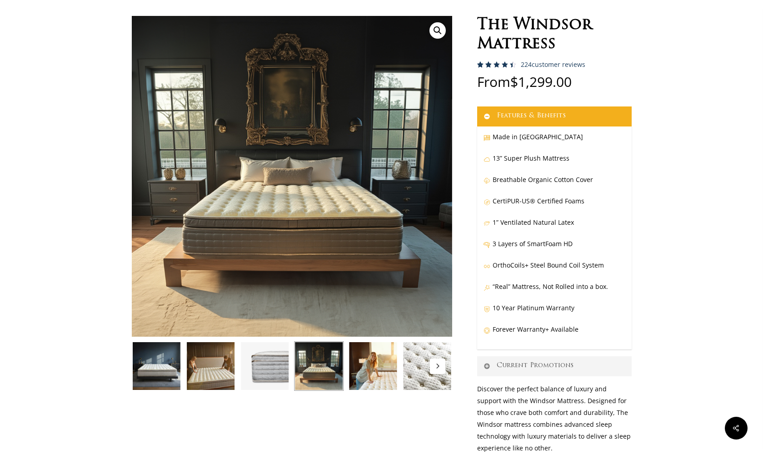
click at [361, 361] on img at bounding box center [373, 366] width 50 height 50
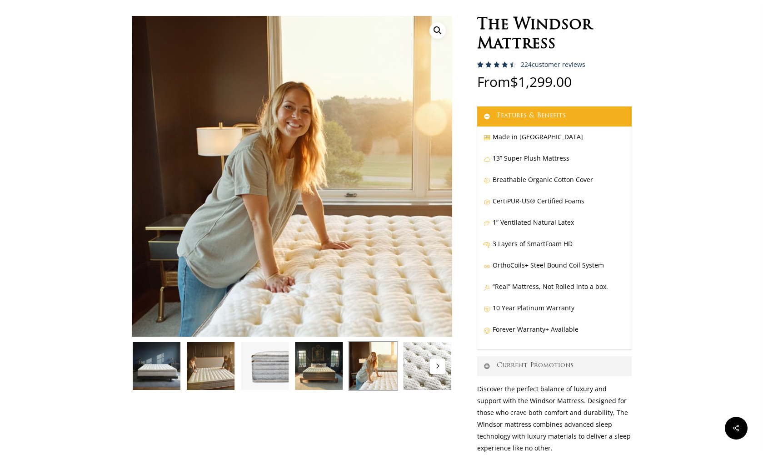
click at [419, 364] on img at bounding box center [427, 366] width 50 height 50
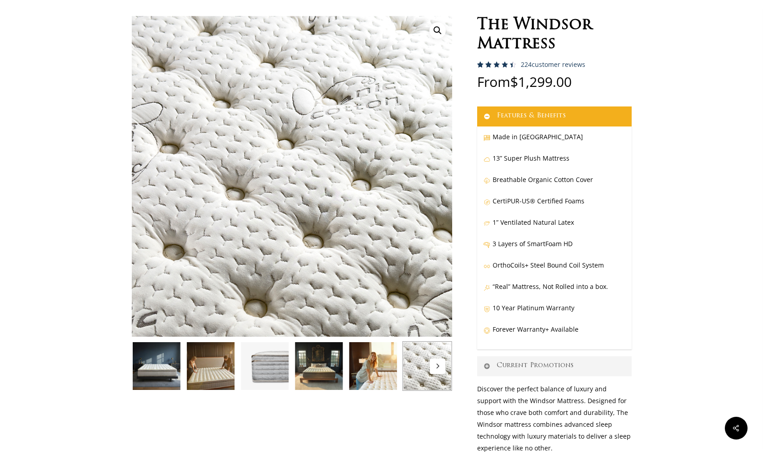
click at [435, 362] on button "Next" at bounding box center [437, 365] width 15 height 15
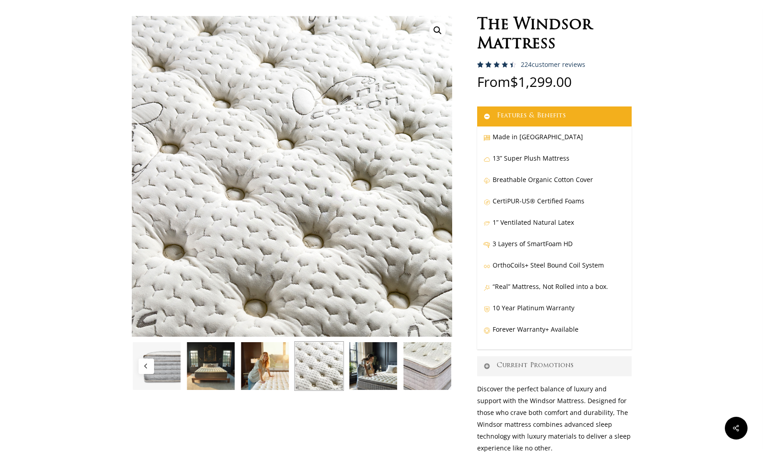
click at [435, 363] on img at bounding box center [427, 366] width 50 height 50
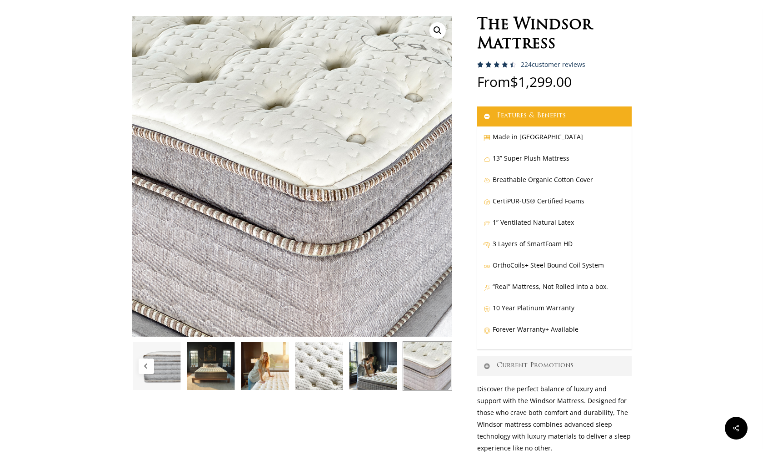
click at [381, 366] on img at bounding box center [373, 366] width 50 height 50
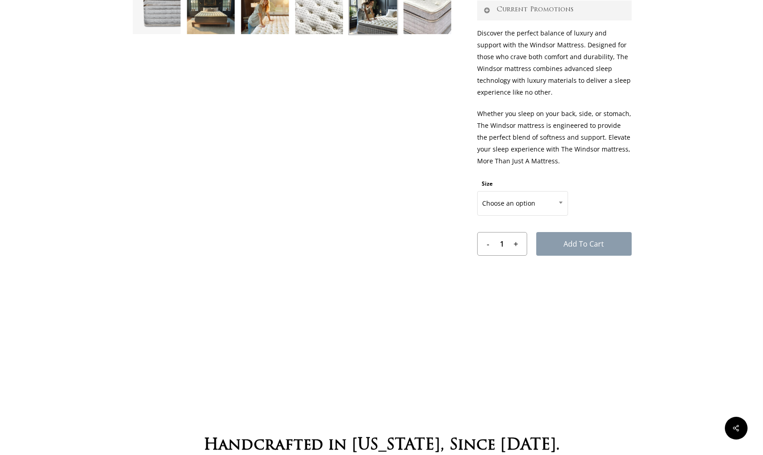
scroll to position [407, 0]
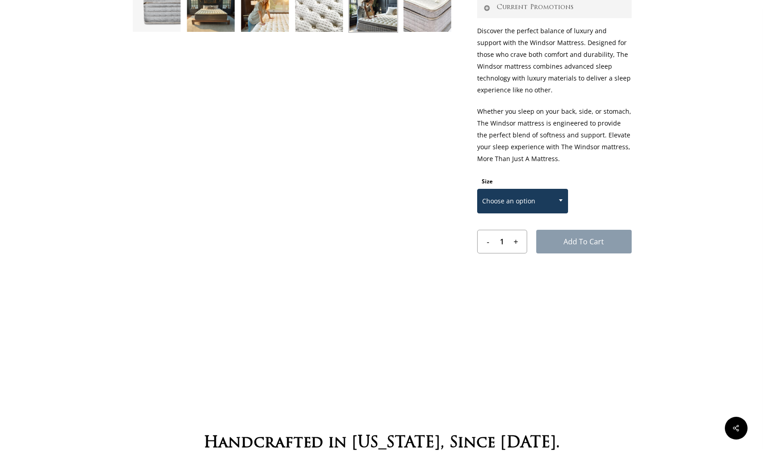
click at [560, 202] on span at bounding box center [561, 200] width 14 height 23
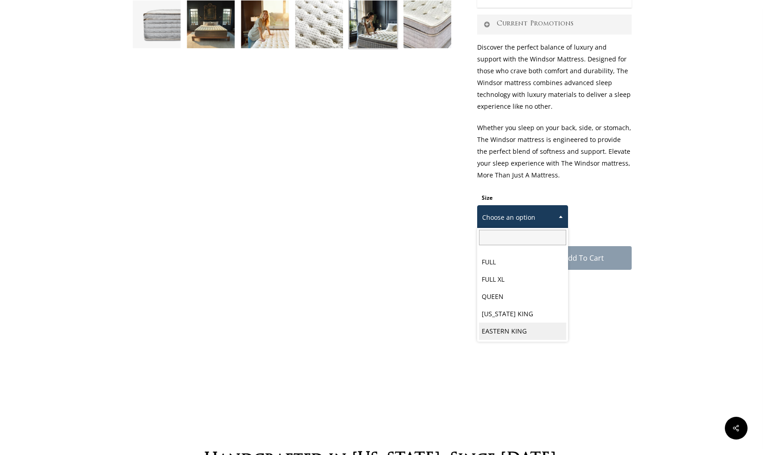
scroll to position [0, 0]
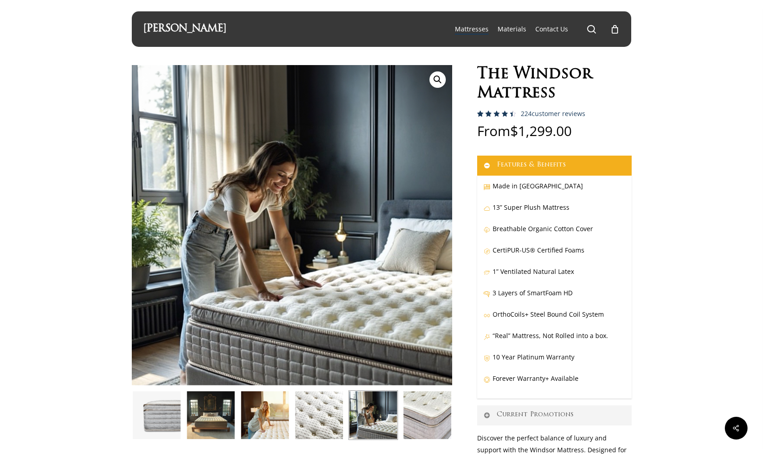
select select "EASTERN KING"
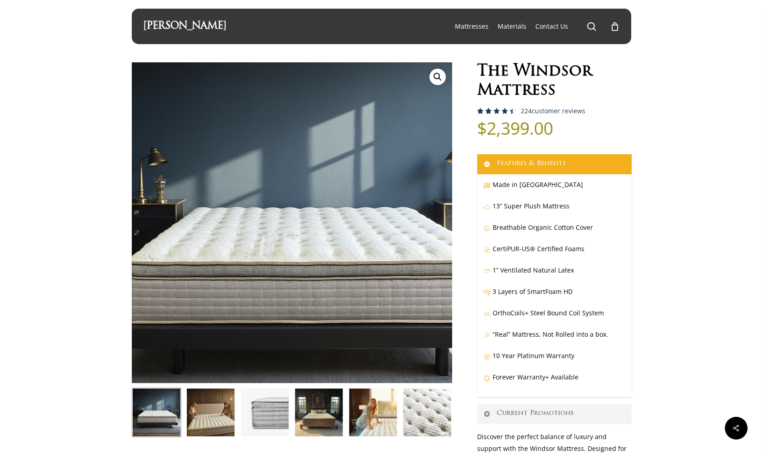
scroll to position [1, 0]
